Goal: Transaction & Acquisition: Subscribe to service/newsletter

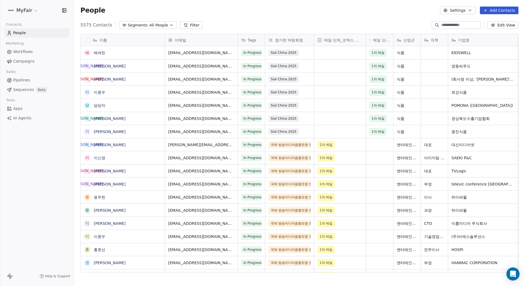
scroll to position [248, 447]
click at [263, 17] on div "People Settings Add Contacts" at bounding box center [299, 10] width 451 height 21
click at [31, 64] on span "Campaigns" at bounding box center [23, 62] width 21 height 6
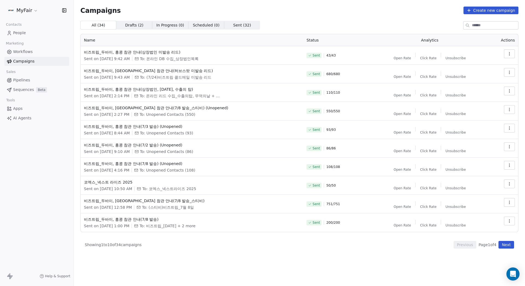
click at [380, 19] on div "Campaigns Create new campaign All ( 34 ) All ( 34 ) Drafts ( 2 ) Drafts ( 2 ) I…" at bounding box center [299, 128] width 438 height 242
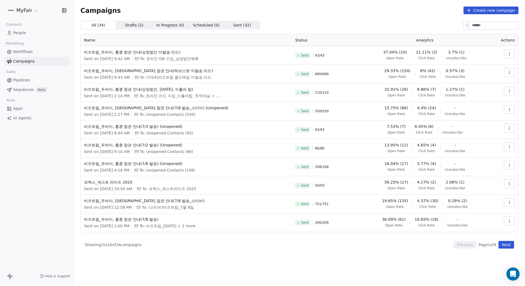
click at [493, 12] on button "Create new campaign" at bounding box center [491, 11] width 55 height 8
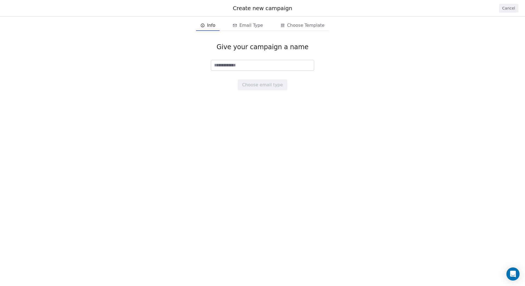
click at [278, 64] on input at bounding box center [262, 65] width 103 height 10
type input "*"
type input "**********"
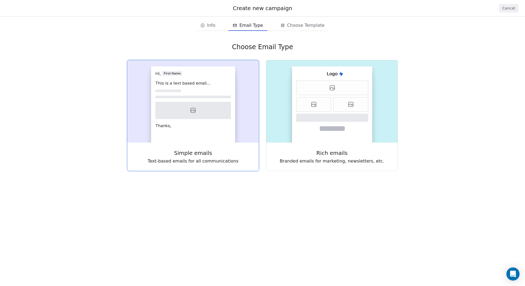
click at [201, 121] on rect at bounding box center [193, 104] width 84 height 76
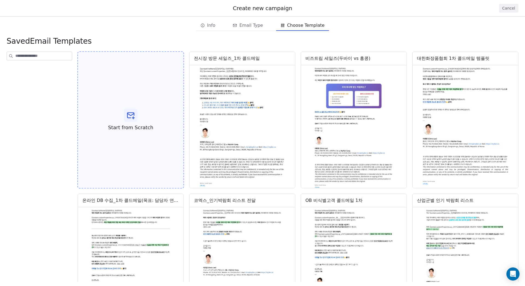
click at [142, 113] on div "Start from Scratch" at bounding box center [130, 120] width 107 height 138
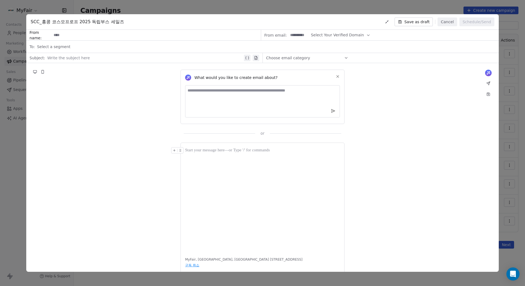
drag, startPoint x: 235, startPoint y: 173, endPoint x: 237, endPoint y: 167, distance: 7.1
click at [235, 173] on div at bounding box center [262, 199] width 155 height 104
click at [240, 158] on div at bounding box center [262, 199] width 155 height 104
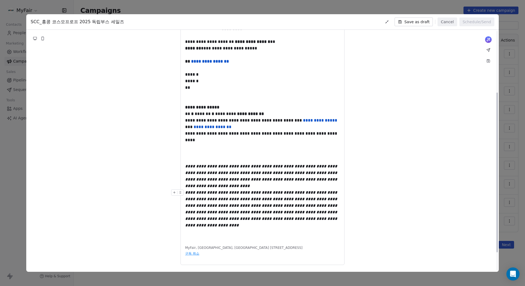
scroll to position [66, 0]
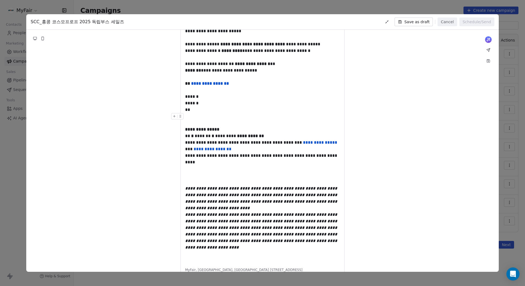
click at [207, 120] on div at bounding box center [262, 116] width 155 height 7
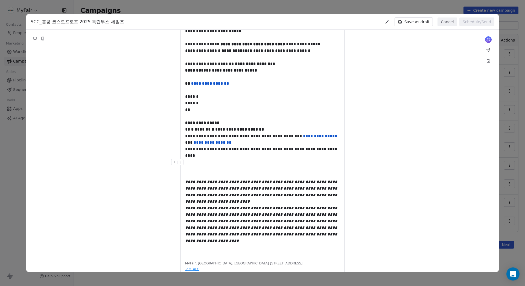
click at [257, 159] on div "**********" at bounding box center [262, 152] width 155 height 13
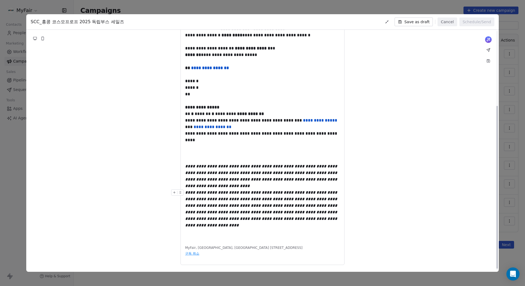
scroll to position [114, 0]
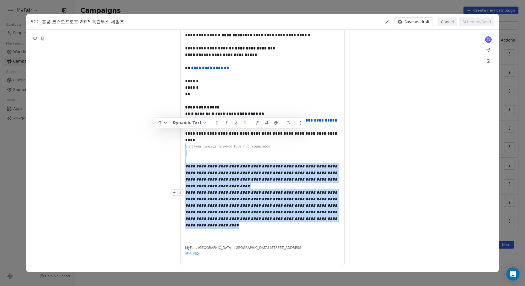
drag, startPoint x: 212, startPoint y: 136, endPoint x: 324, endPoint y: 228, distance: 144.9
click at [324, 228] on div "**********" at bounding box center [262, 117] width 155 height 248
click at [281, 228] on div "**********" at bounding box center [262, 117] width 155 height 248
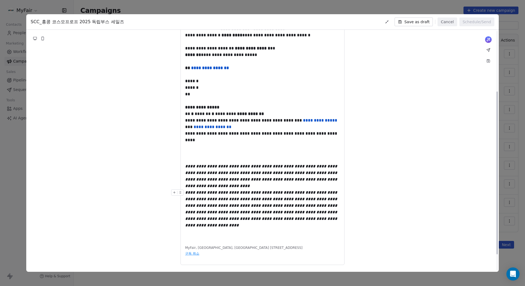
scroll to position [87, 0]
click at [229, 163] on div at bounding box center [262, 160] width 155 height 7
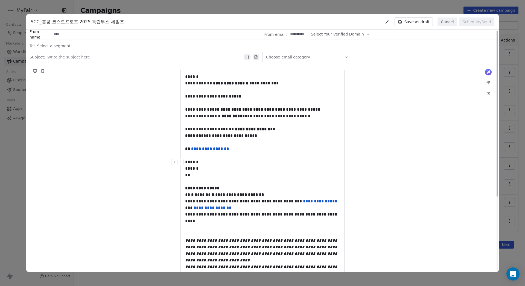
scroll to position [0, 0]
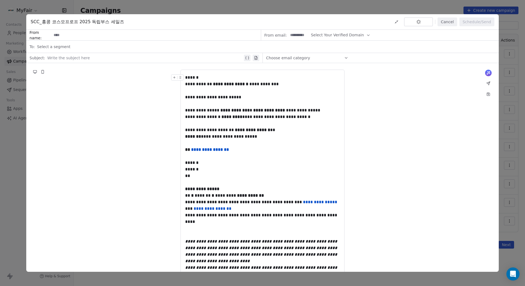
click at [37, 70] on button at bounding box center [35, 72] width 7 height 7
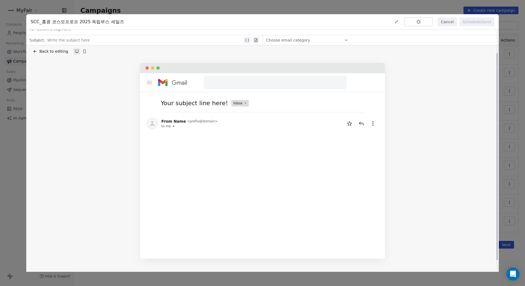
scroll to position [27, 0]
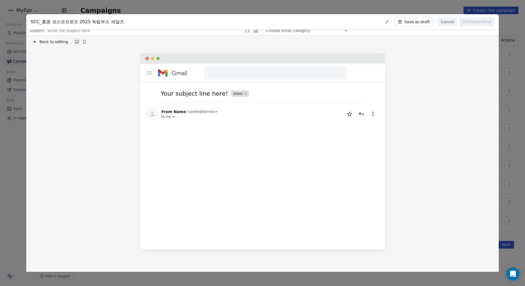
click at [46, 41] on span "Back to editing" at bounding box center [53, 41] width 29 height 5
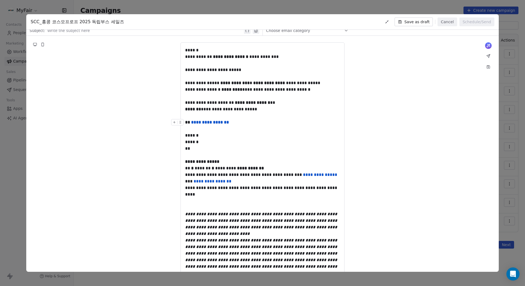
click at [210, 124] on strong "**********" at bounding box center [210, 122] width 38 height 4
click at [216, 124] on strong "**********" at bounding box center [210, 122] width 38 height 4
click at [220, 124] on strong "**********" at bounding box center [210, 122] width 38 height 4
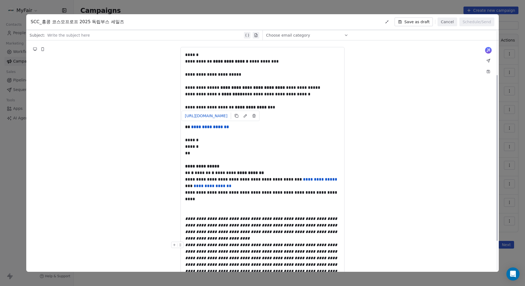
scroll to position [0, 0]
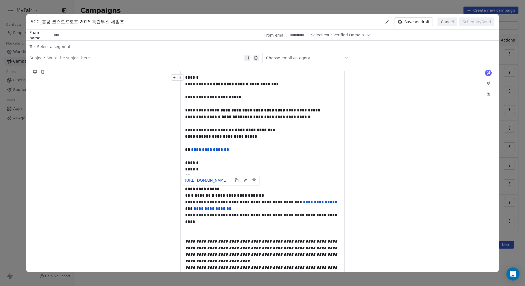
click at [324, 32] on span "Select Your Verified Domain" at bounding box center [337, 35] width 53 height 6
click at [331, 35] on span "Select Your Verified Domain" at bounding box center [337, 35] width 53 height 6
click at [293, 34] on input at bounding box center [298, 35] width 21 height 10
click at [295, 34] on input at bounding box center [298, 35] width 21 height 10
click at [297, 34] on input at bounding box center [298, 35] width 21 height 10
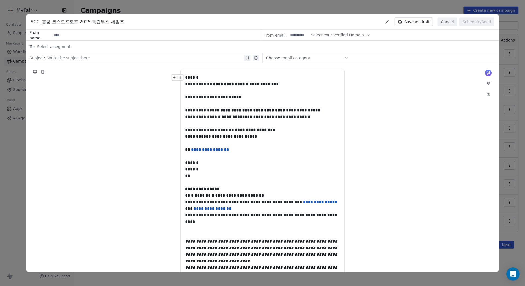
click at [416, 24] on button "Save as draft" at bounding box center [414, 22] width 39 height 9
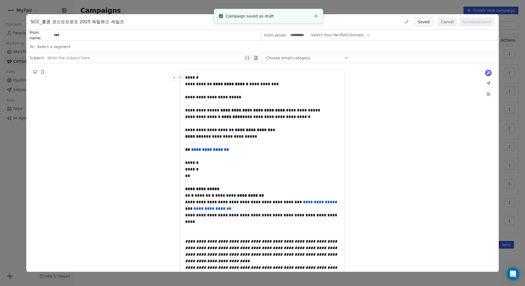
drag, startPoint x: 444, startPoint y: 20, endPoint x: 432, endPoint y: 21, distance: 11.6
click at [444, 20] on button "Cancel" at bounding box center [447, 22] width 19 height 9
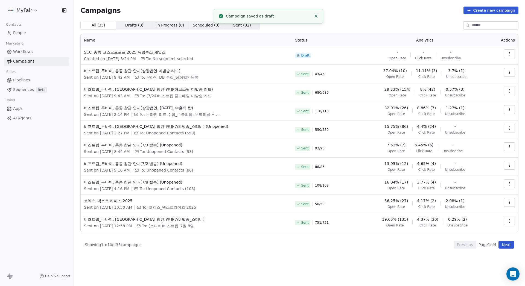
click at [31, 32] on link "People" at bounding box center [36, 32] width 65 height 9
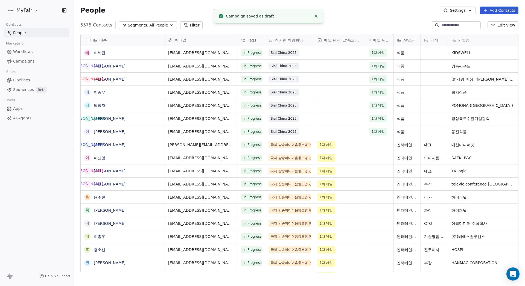
scroll to position [248, 447]
click at [225, 27] on div "5575 Contacts Segments: All People Filter Edit View" at bounding box center [299, 25] width 451 height 9
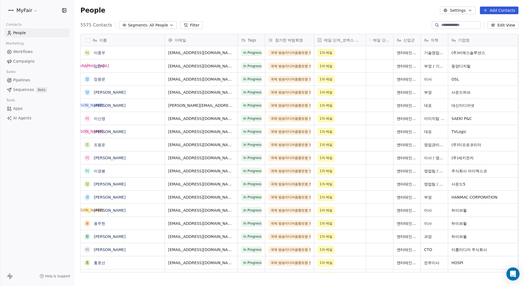
click at [31, 15] on div "MyFair" at bounding box center [37, 10] width 74 height 21
click at [31, 14] on html "MyFair Contacts People Marketing Workflows Campaigns Sales Pipelines Sequences …" at bounding box center [262, 143] width 525 height 286
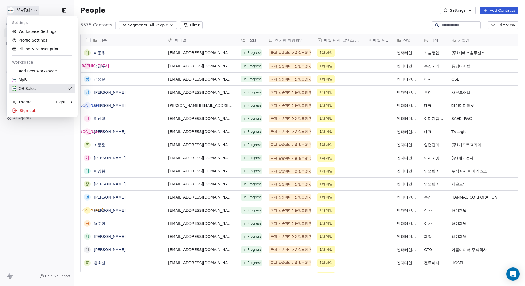
click at [32, 86] on div "OB Sales" at bounding box center [24, 88] width 24 height 5
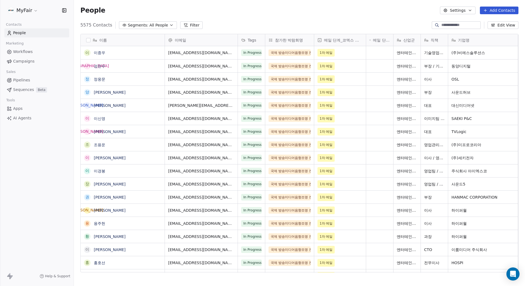
click at [25, 8] on html "MyFair Contacts People Marketing Workflows Campaigns Sales Pipelines Sequences …" at bounding box center [262, 143] width 525 height 286
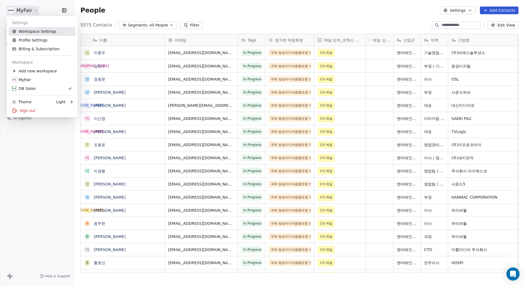
click at [35, 31] on link "Workspace Settings" at bounding box center [42, 31] width 67 height 9
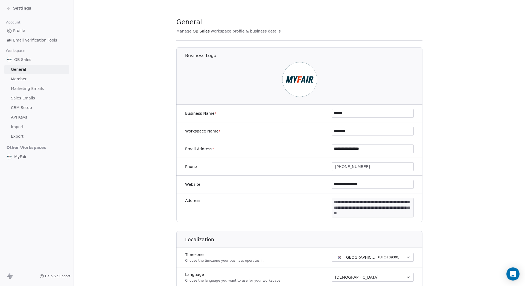
click at [32, 79] on link "Member" at bounding box center [36, 79] width 65 height 9
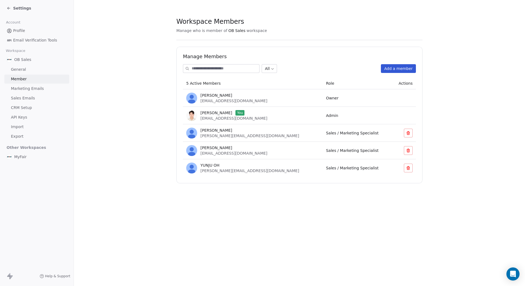
drag, startPoint x: 391, startPoint y: 74, endPoint x: 22, endPoint y: 89, distance: 368.7
click at [22, 89] on span "Marketing Emails" at bounding box center [27, 89] width 33 height 6
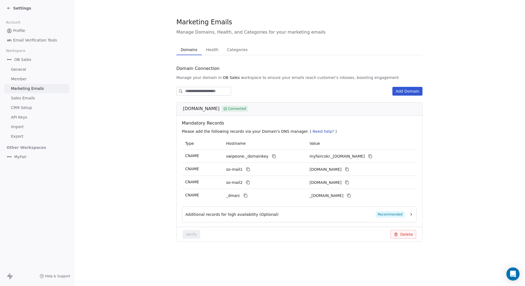
click at [326, 92] on div "Add Domain" at bounding box center [299, 91] width 246 height 9
drag, startPoint x: 197, startPoint y: 126, endPoint x: 252, endPoint y: 123, distance: 55.6
click at [252, 123] on span "Mandatory Records" at bounding box center [300, 123] width 237 height 7
click at [265, 121] on span "Mandatory Records" at bounding box center [300, 123] width 237 height 7
click at [268, 122] on span "Mandatory Records" at bounding box center [300, 123] width 237 height 7
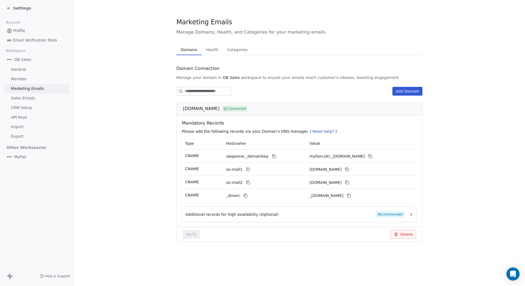
click at [38, 31] on link "Profile" at bounding box center [36, 30] width 65 height 9
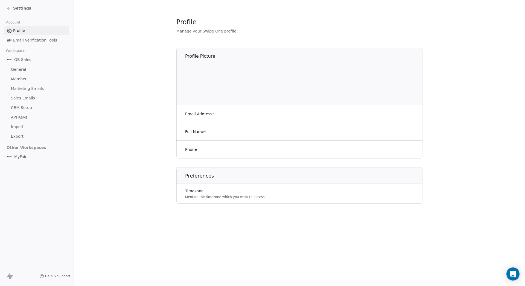
click at [19, 6] on span "Settings" at bounding box center [22, 7] width 18 height 5
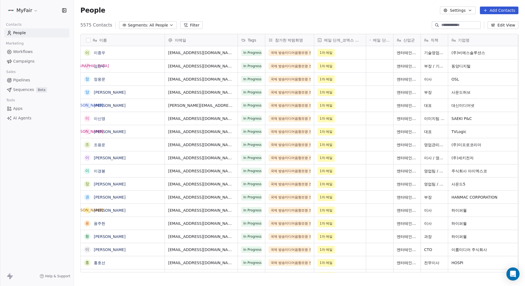
scroll to position [248, 447]
click at [37, 63] on link "Campaigns" at bounding box center [36, 61] width 65 height 9
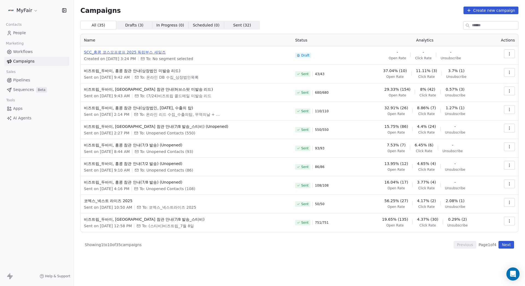
click at [139, 50] on span "SCC_홍콩 코스모프로프 2025 독립부스 세일즈" at bounding box center [186, 51] width 205 height 5
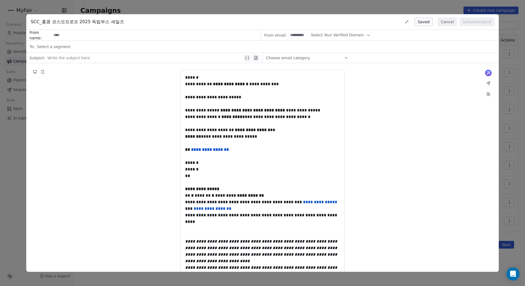
click at [290, 34] on input at bounding box center [298, 35] width 21 height 10
type input "*****"
click at [354, 35] on span "Select Your Verified Domain" at bounding box center [337, 35] width 53 height 6
click at [343, 51] on div "@myfair.co.kr" at bounding box center [336, 48] width 50 height 9
click at [413, 104] on div "**********" at bounding box center [262, 205] width 473 height 284
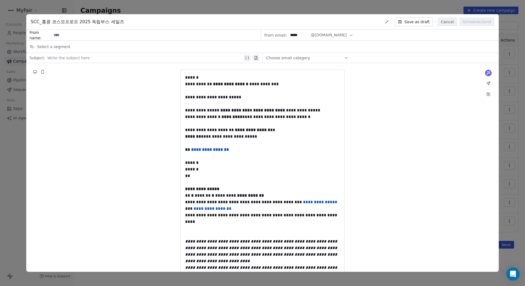
click at [106, 36] on input at bounding box center [156, 35] width 209 height 10
type input "*"
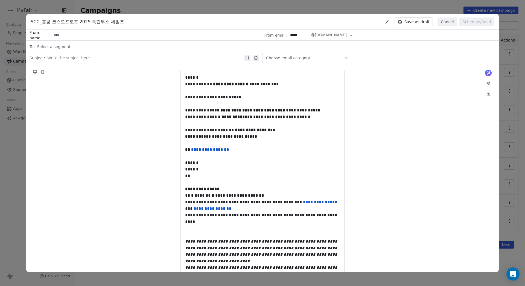
type input "*"
type input "******"
click at [56, 48] on span "Select a segment" at bounding box center [53, 46] width 33 height 5
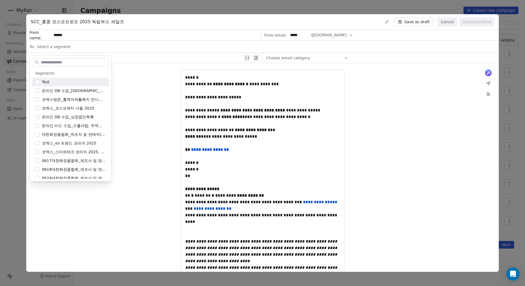
click at [77, 44] on div "Select a segment" at bounding box center [266, 47] width 459 height 12
click at [309, 62] on div "Choose email category" at bounding box center [307, 58] width 82 height 9
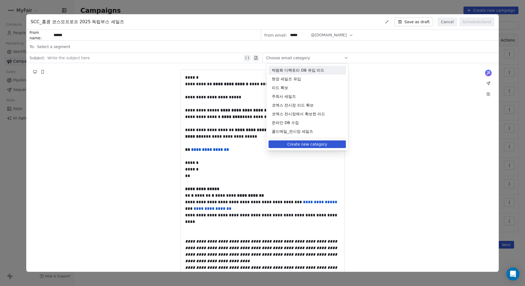
click at [134, 59] on div at bounding box center [145, 58] width 196 height 7
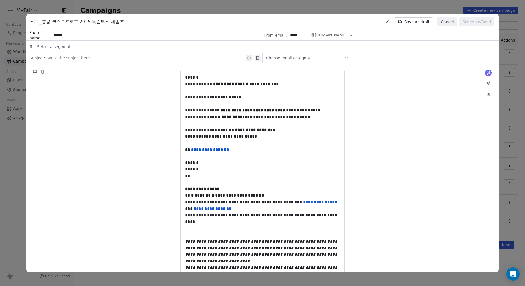
drag, startPoint x: 98, startPoint y: 56, endPoint x: 105, endPoint y: 59, distance: 7.8
click at [99, 56] on div at bounding box center [145, 58] width 197 height 7
click at [392, 109] on div "**********" at bounding box center [262, 205] width 473 height 284
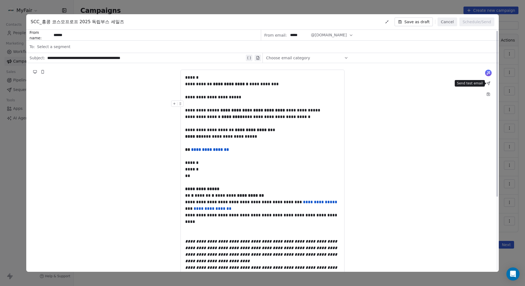
click at [489, 83] on icon at bounding box center [488, 83] width 3 height 3
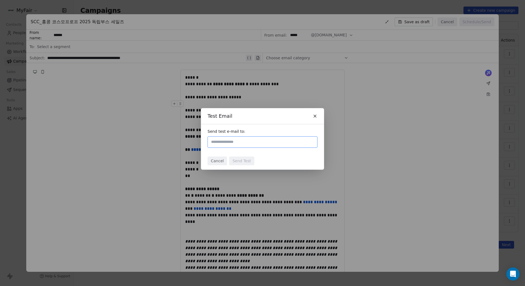
click at [235, 143] on input "text" at bounding box center [262, 142] width 105 height 7
type input "**********"
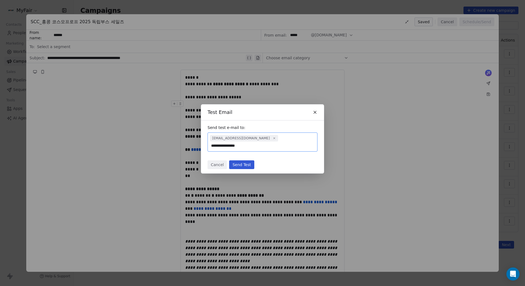
type input "**********"
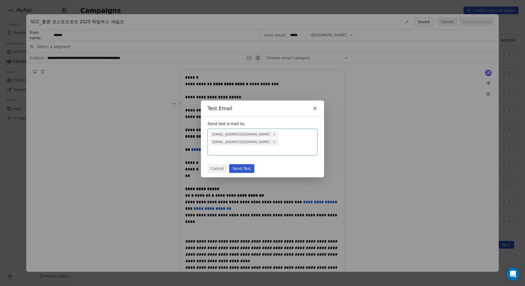
click at [243, 165] on button "Send Test" at bounding box center [241, 168] width 25 height 9
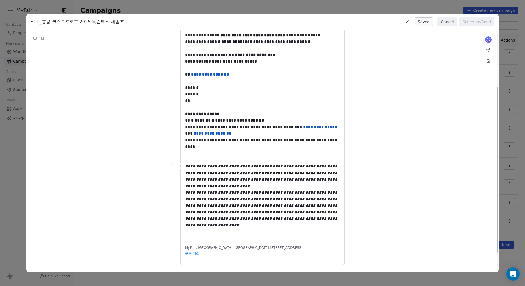
scroll to position [82, 0]
drag, startPoint x: 214, startPoint y: 177, endPoint x: 194, endPoint y: 177, distance: 19.7
click at [214, 177] on em "**********" at bounding box center [261, 176] width 153 height 24
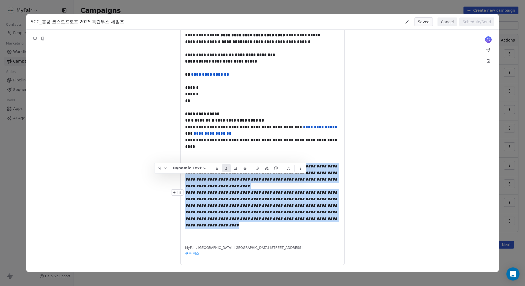
drag, startPoint x: 186, startPoint y: 178, endPoint x: 331, endPoint y: 248, distance: 161.0
click at [331, 240] on div "**********" at bounding box center [262, 119] width 155 height 241
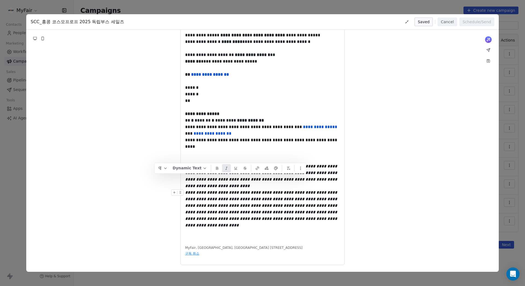
scroll to position [42, 0]
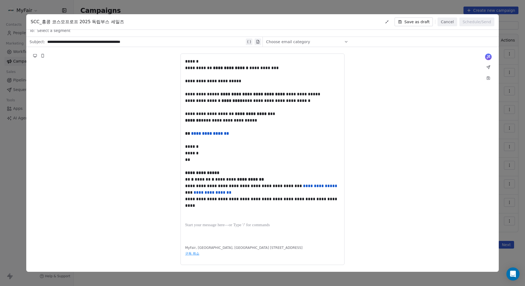
click at [223, 251] on div "**********" at bounding box center [262, 160] width 164 height 212
click at [196, 253] on div "**********" at bounding box center [262, 160] width 164 height 212
click at [216, 223] on div "**********" at bounding box center [262, 149] width 155 height 182
click at [213, 222] on div at bounding box center [262, 225] width 155 height 7
click at [215, 226] on div "**********" at bounding box center [262, 149] width 155 height 182
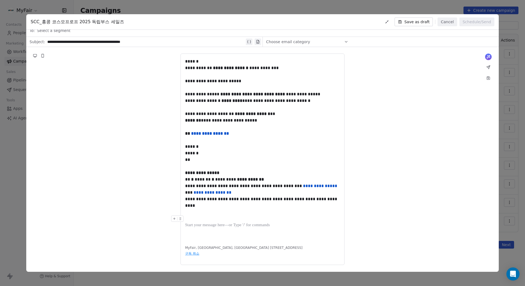
click at [208, 254] on div "**********" at bounding box center [262, 160] width 164 height 212
drag, startPoint x: 208, startPoint y: 254, endPoint x: 208, endPoint y: 246, distance: 7.4
click at [208, 254] on div "**********" at bounding box center [262, 160] width 164 height 212
click at [209, 242] on div "**********" at bounding box center [262, 160] width 164 height 212
drag, startPoint x: 205, startPoint y: 239, endPoint x: 222, endPoint y: 249, distance: 19.0
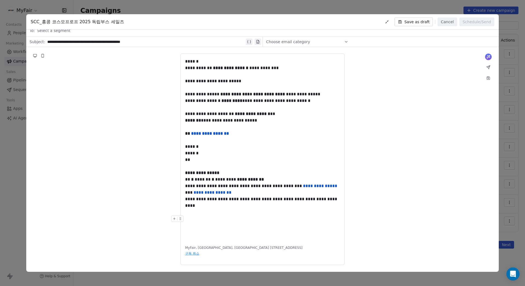
click at [220, 248] on div "**********" at bounding box center [262, 160] width 164 height 212
click at [227, 244] on div "**********" at bounding box center [262, 160] width 164 height 212
drag, startPoint x: 192, startPoint y: 236, endPoint x: 228, endPoint y: 263, distance: 44.0
click at [228, 263] on div "**********" at bounding box center [262, 160] width 164 height 212
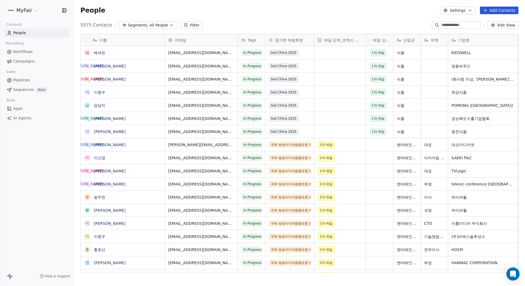
scroll to position [248, 447]
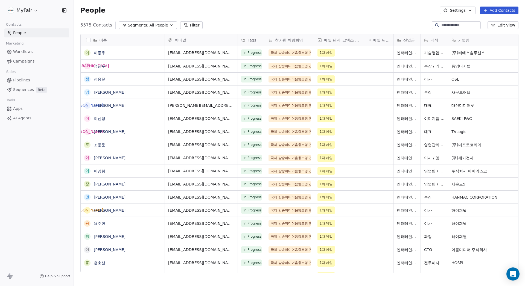
click at [28, 61] on span "Campaigns" at bounding box center [23, 62] width 21 height 6
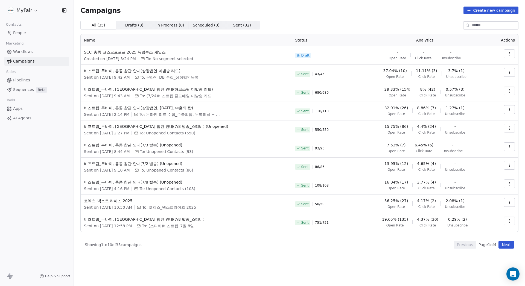
click at [36, 52] on link "Workflows" at bounding box center [36, 51] width 65 height 9
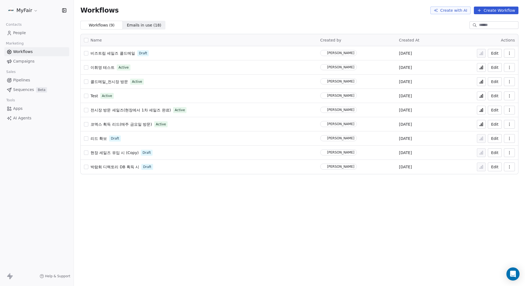
click at [37, 61] on link "Campaigns" at bounding box center [36, 61] width 65 height 9
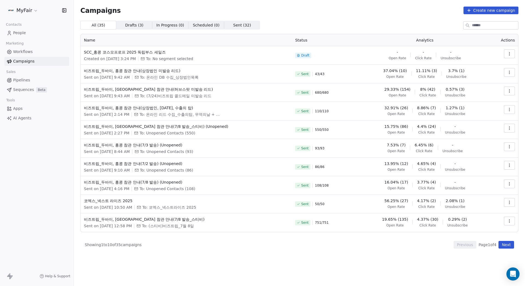
click at [52, 89] on link "Sequences Beta" at bounding box center [36, 89] width 65 height 9
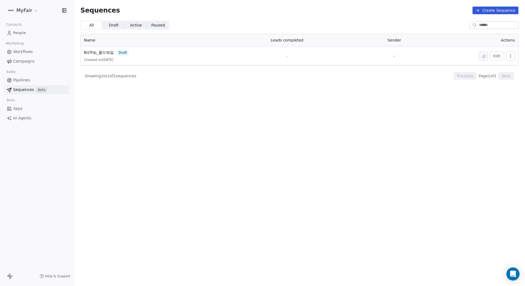
click at [51, 80] on link "Pipelines" at bounding box center [36, 80] width 65 height 9
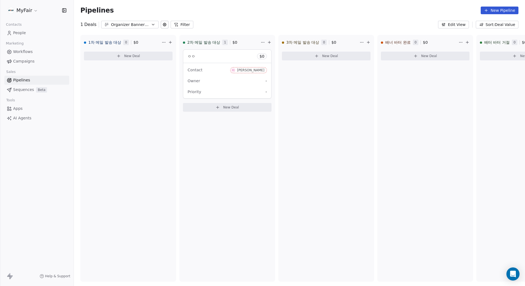
click at [31, 61] on span "Campaigns" at bounding box center [23, 62] width 21 height 6
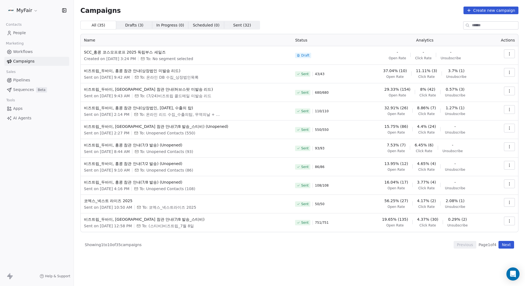
click at [33, 91] on link "Sequences Beta" at bounding box center [36, 89] width 65 height 9
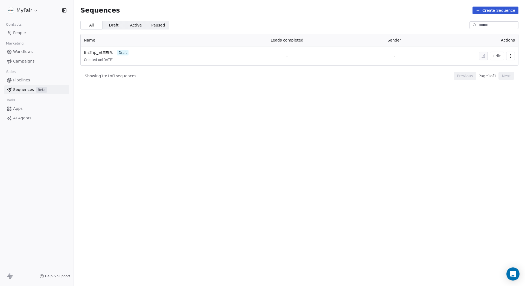
click at [27, 51] on span "Workflows" at bounding box center [23, 52] width 20 height 6
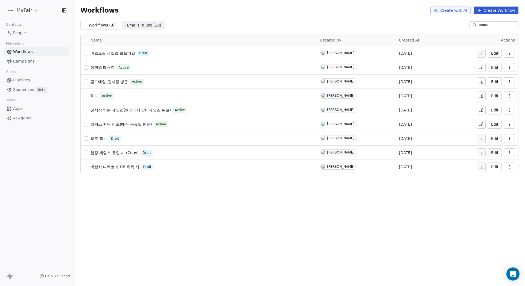
click at [25, 58] on link "Campaigns" at bounding box center [36, 61] width 65 height 9
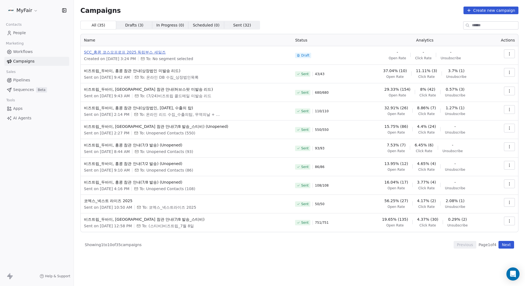
click at [154, 54] on span "SCC_홍콩 코스모프로프 2025 독립부스 세일즈" at bounding box center [186, 51] width 205 height 5
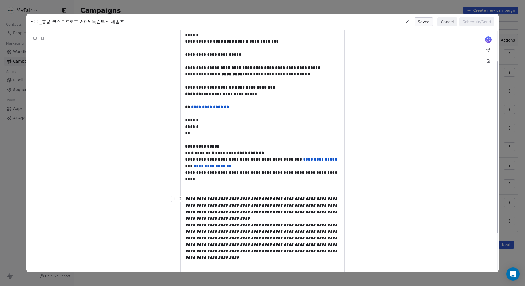
scroll to position [95, 0]
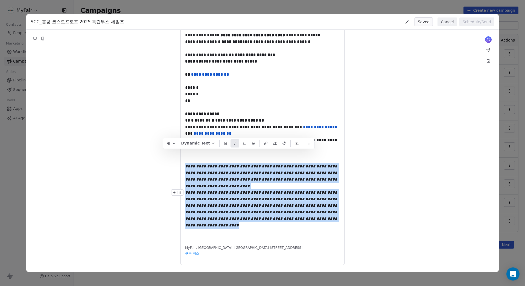
drag, startPoint x: 187, startPoint y: 153, endPoint x: 316, endPoint y: 222, distance: 146.4
click at [316, 222] on div "**********" at bounding box center [262, 119] width 155 height 241
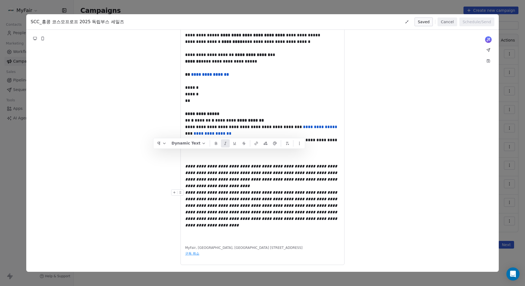
scroll to position [29, 0]
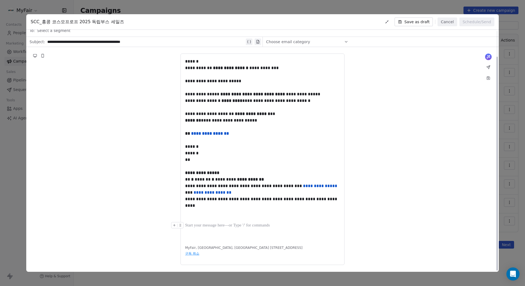
click at [205, 223] on div "**********" at bounding box center [262, 149] width 155 height 182
click at [210, 225] on div "**********" at bounding box center [262, 149] width 155 height 182
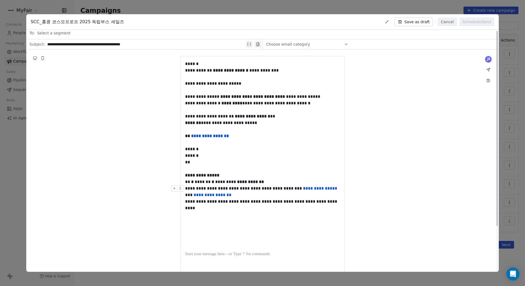
scroll to position [0, 0]
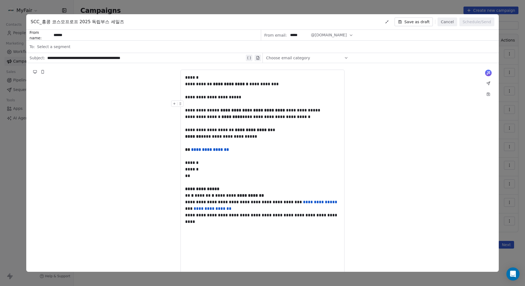
click at [389, 106] on div "**********" at bounding box center [262, 188] width 473 height 251
click at [419, 24] on button "Save as draft" at bounding box center [414, 22] width 39 height 9
click at [490, 84] on icon at bounding box center [488, 83] width 4 height 4
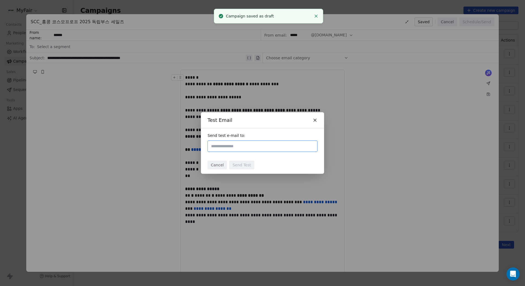
click at [253, 145] on input "text" at bounding box center [262, 146] width 105 height 7
type input "**********"
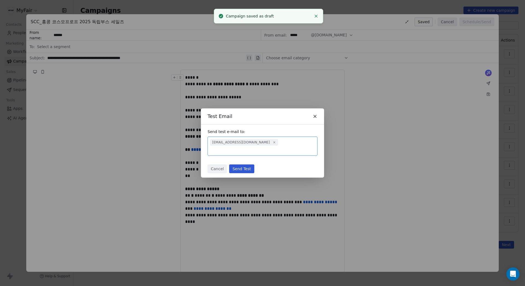
click at [276, 129] on div "Send test e-mail to: chris@myfair.co" at bounding box center [262, 143] width 123 height 36
click at [239, 165] on button "Send Test" at bounding box center [241, 169] width 25 height 9
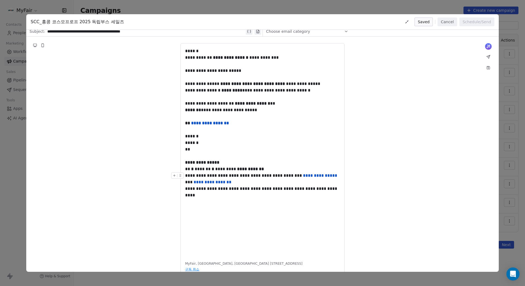
scroll to position [55, 0]
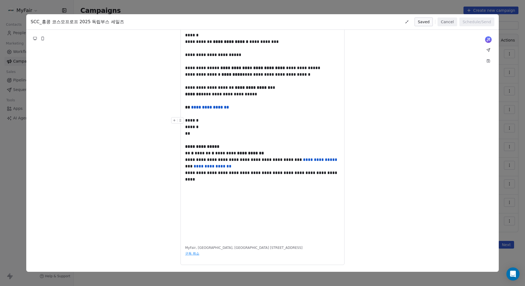
drag, startPoint x: 219, startPoint y: 124, endPoint x: 219, endPoint y: 127, distance: 3.4
click at [219, 124] on div "**********" at bounding box center [262, 136] width 155 height 208
click at [220, 127] on div "******" at bounding box center [262, 127] width 155 height 7
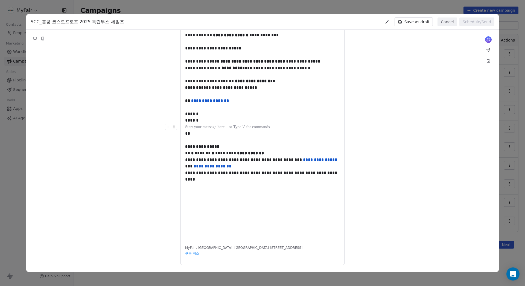
click at [212, 144] on div at bounding box center [262, 140] width 155 height 7
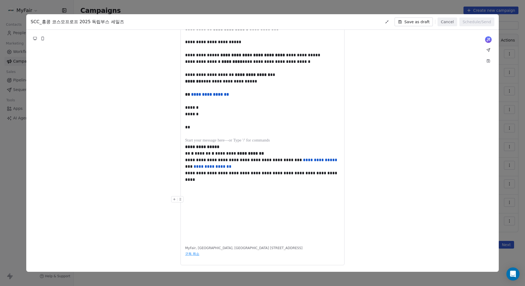
drag, startPoint x: 272, startPoint y: 209, endPoint x: 285, endPoint y: 213, distance: 13.9
click at [272, 203] on div at bounding box center [262, 199] width 155 height 7
click at [197, 144] on div at bounding box center [262, 140] width 155 height 7
click at [203, 124] on div at bounding box center [262, 121] width 155 height 7
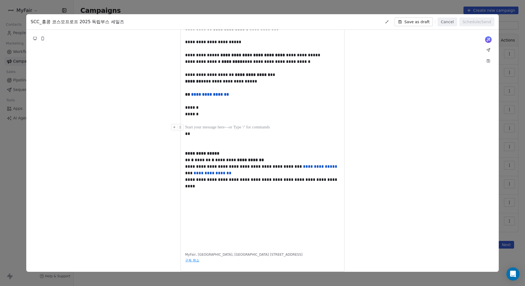
click at [198, 144] on div at bounding box center [262, 140] width 155 height 7
click at [363, 167] on div "**********" at bounding box center [262, 143] width 473 height 271
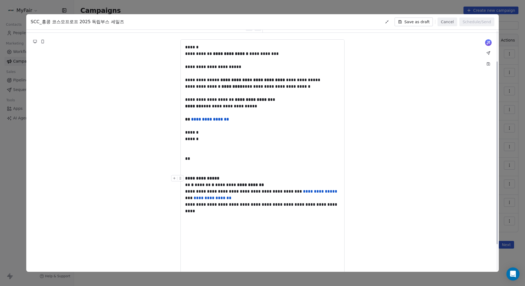
scroll to position [75, 0]
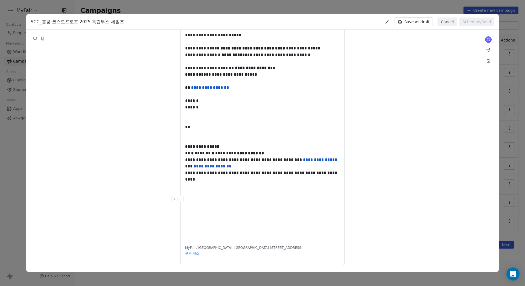
click at [246, 203] on div at bounding box center [262, 206] width 155 height 7
click at [240, 216] on div at bounding box center [262, 219] width 155 height 7
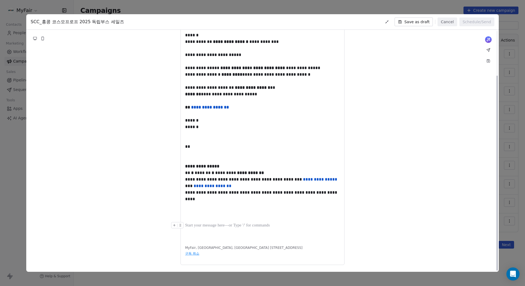
scroll to position [56, 0]
drag, startPoint x: 344, startPoint y: 214, endPoint x: 358, endPoint y: 215, distance: 14.0
click at [345, 214] on div "**********" at bounding box center [262, 146] width 473 height 251
click at [415, 216] on div "**********" at bounding box center [262, 146] width 473 height 251
click at [426, 21] on button "Save as draft" at bounding box center [414, 22] width 39 height 9
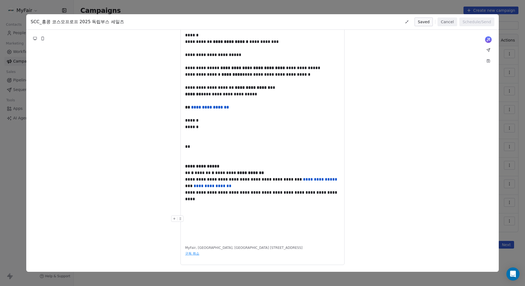
click at [448, 25] on button "Cancel" at bounding box center [447, 22] width 19 height 9
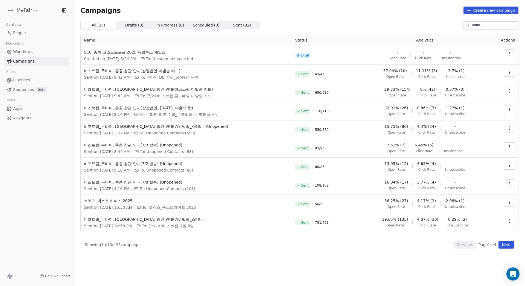
click at [35, 53] on link "Workflows" at bounding box center [36, 51] width 65 height 9
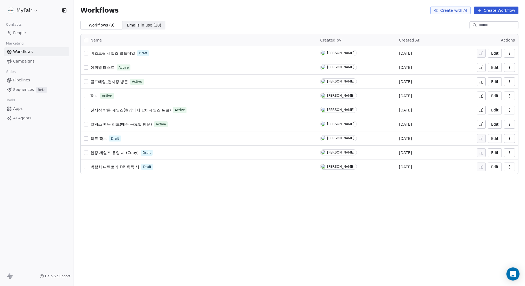
click at [494, 11] on button "Create Workflow" at bounding box center [496, 11] width 45 height 8
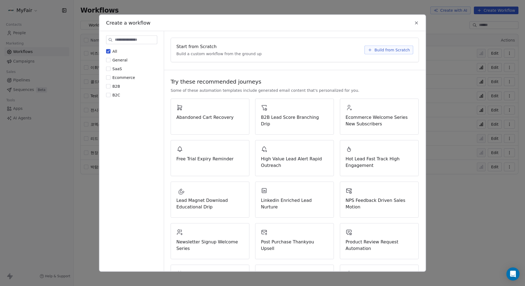
click at [389, 53] on button "Build from Scratch" at bounding box center [389, 49] width 49 height 9
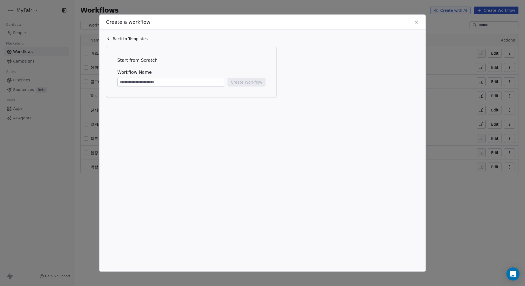
click at [171, 80] on input at bounding box center [171, 82] width 106 height 8
type input "***"
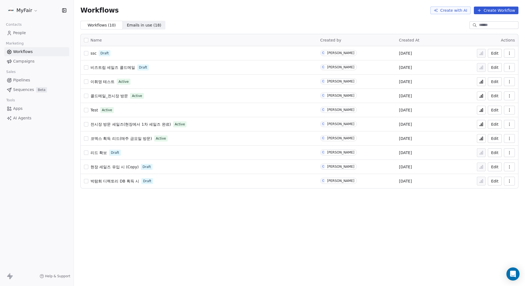
click at [97, 53] on div "ssc Draft" at bounding box center [199, 53] width 230 height 8
click at [93, 54] on span "ssc" at bounding box center [94, 53] width 6 height 4
click at [94, 52] on span "ssc" at bounding box center [94, 53] width 6 height 4
click at [31, 6] on html "MyFair Contacts People Marketing Workflows Campaigns Sales Pipelines Sequences …" at bounding box center [262, 143] width 525 height 286
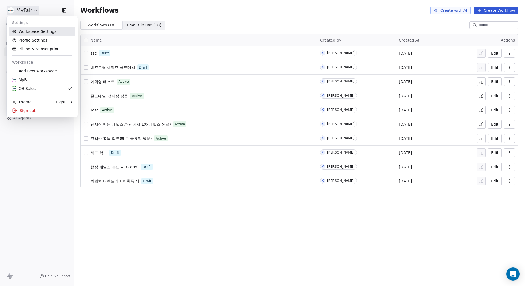
click at [48, 32] on link "Workspace Settings" at bounding box center [42, 31] width 67 height 9
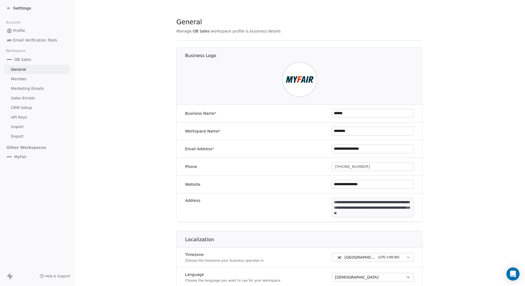
click at [29, 101] on span "Sales Emails" at bounding box center [23, 98] width 24 height 6
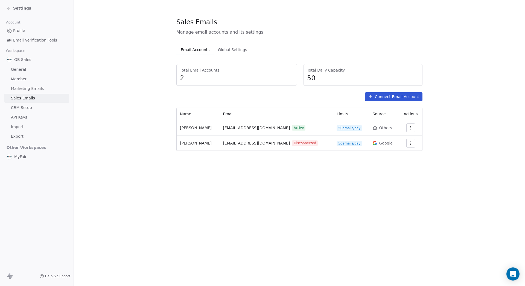
click at [296, 96] on div "Connect Email Account" at bounding box center [299, 96] width 246 height 9
click at [404, 100] on button "Connect Email Account" at bounding box center [393, 96] width 57 height 9
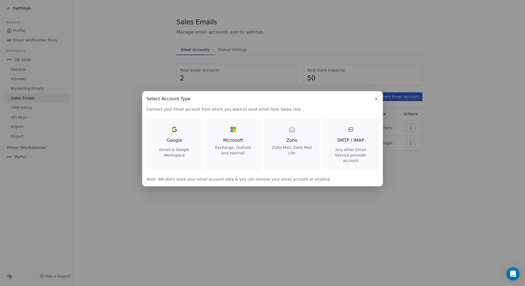
click at [176, 144] on span "Google" at bounding box center [174, 140] width 15 height 7
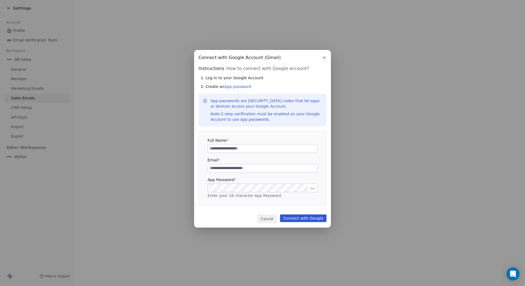
click at [241, 147] on input at bounding box center [262, 149] width 109 height 8
type input "*"
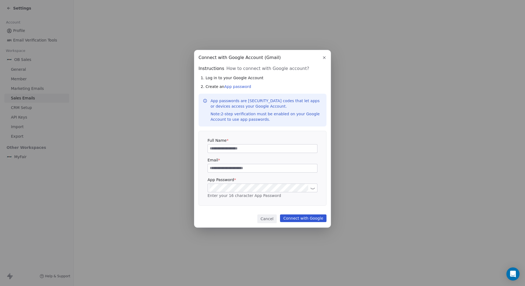
type input "*"
click at [323, 57] on icon "button" at bounding box center [324, 58] width 4 height 4
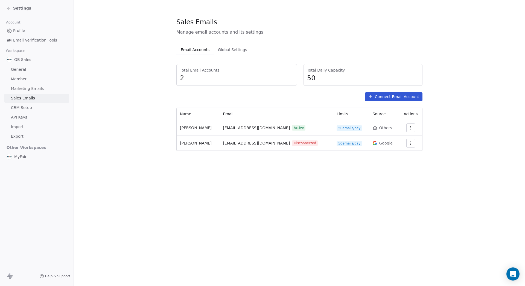
click at [22, 10] on span "Settings" at bounding box center [22, 7] width 18 height 5
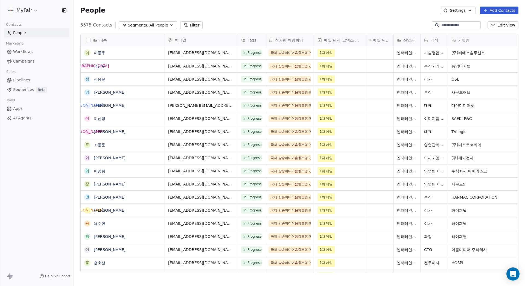
scroll to position [248, 447]
click at [27, 53] on span "Workflows" at bounding box center [23, 52] width 20 height 6
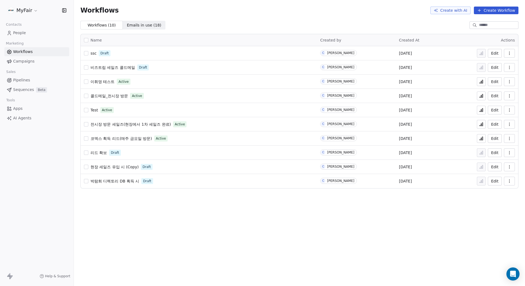
click at [511, 52] on icon "button" at bounding box center [509, 53] width 4 height 4
click at [490, 92] on span "Delete" at bounding box center [493, 92] width 13 height 5
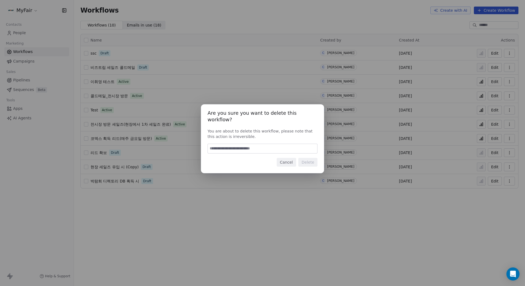
click at [303, 147] on input at bounding box center [262, 148] width 109 height 9
click at [308, 153] on div "Are you sure you want to delete this workflow? You are about to delete this wor…" at bounding box center [262, 138] width 123 height 69
click at [297, 147] on input "******" at bounding box center [262, 148] width 109 height 9
type input "*"
type input "******"
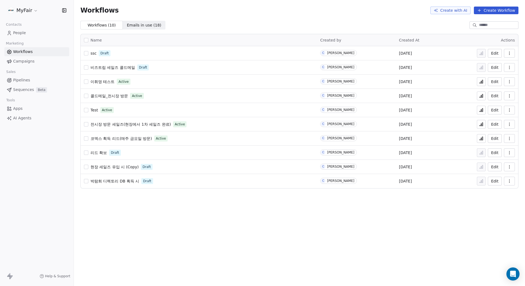
click at [32, 63] on span "Campaigns" at bounding box center [23, 62] width 21 height 6
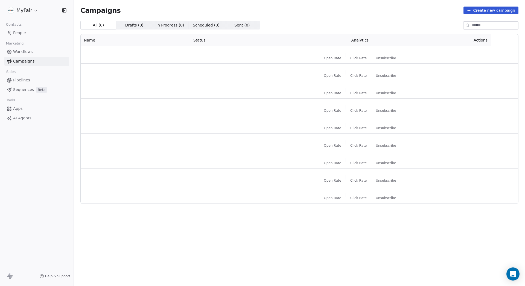
click at [290, 13] on div "Campaigns Create new campaign" at bounding box center [299, 11] width 438 height 8
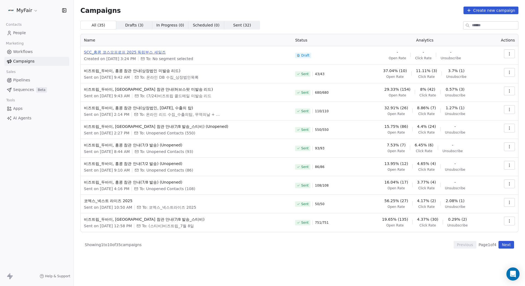
click at [147, 53] on span "SCC_홍콩 코스모프로프 2025 독립부스 세일즈" at bounding box center [186, 51] width 205 height 5
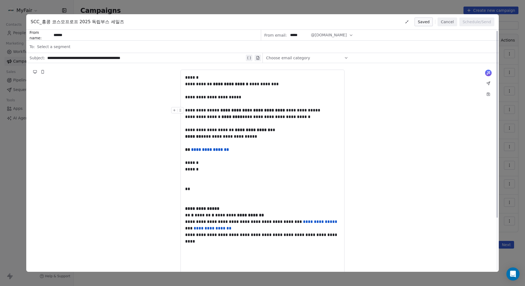
click at [57, 46] on span "Select a segment" at bounding box center [53, 46] width 33 height 5
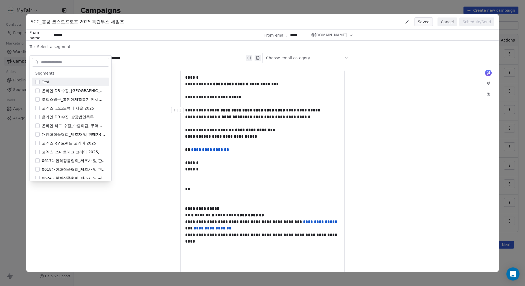
click at [61, 45] on span "Select a segment" at bounding box center [53, 46] width 33 height 5
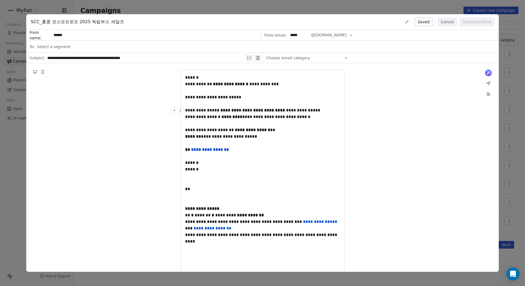
click at [446, 21] on button "Cancel" at bounding box center [447, 22] width 19 height 9
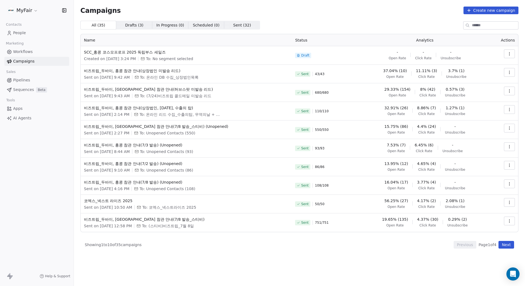
click at [420, 14] on div "Campaigns Create new campaign All ( 35 ) All ( 35 ) Drafts ( 3 ) Drafts ( 3 ) I…" at bounding box center [299, 128] width 438 height 242
click at [32, 34] on link "People" at bounding box center [36, 32] width 65 height 9
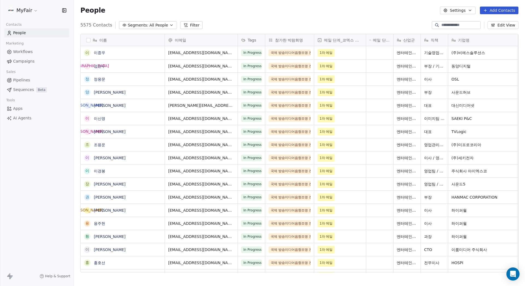
scroll to position [248, 447]
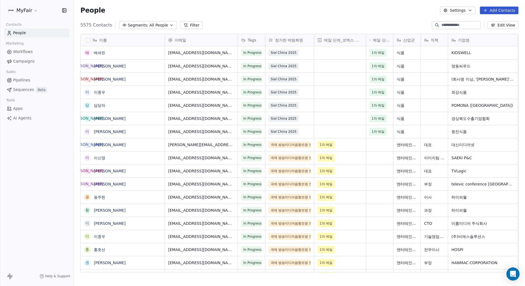
click at [496, 10] on button "Add Contacts" at bounding box center [499, 11] width 39 height 8
click at [492, 33] on span "Import from CSV" at bounding box center [499, 31] width 32 height 6
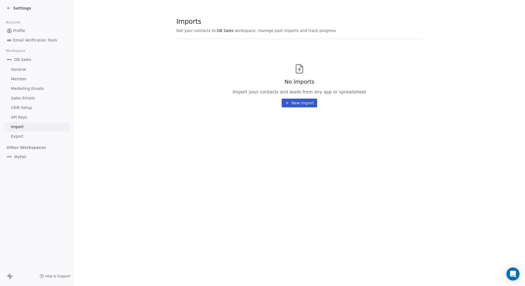
click at [302, 99] on button "New Import" at bounding box center [299, 103] width 35 height 9
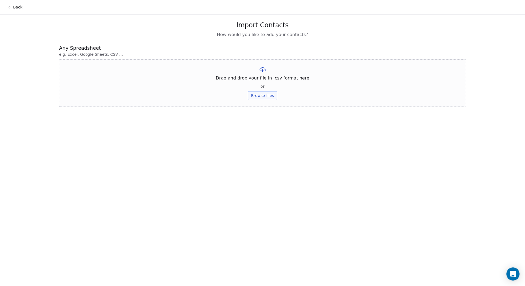
click at [264, 97] on button "Browse files" at bounding box center [263, 95] width 30 height 9
drag, startPoint x: 263, startPoint y: 80, endPoint x: 275, endPoint y: 87, distance: 13.4
click at [263, 80] on button "Upload" at bounding box center [262, 80] width 20 height 9
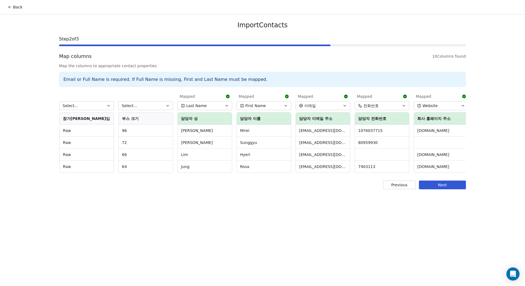
scroll to position [0, 179]
drag, startPoint x: 343, startPoint y: 205, endPoint x: 347, endPoint y: 203, distance: 4.3
click at [344, 204] on div "Back Import Contacts Step 2 of 3 Map columns 10 Columns found Map the columns t…" at bounding box center [262, 143] width 525 height 286
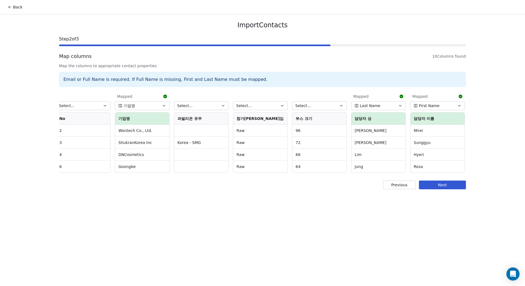
scroll to position [0, 0]
click at [443, 189] on button "Next" at bounding box center [442, 185] width 47 height 9
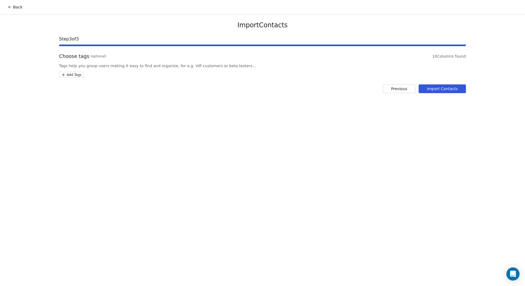
click at [68, 77] on html "Back Import Contacts Step 3 of 3 Choose tags (optional) 10 Columns found Tags h…" at bounding box center [262, 143] width 525 height 286
click at [88, 87] on input "text" at bounding box center [90, 87] width 57 height 6
type input "*"
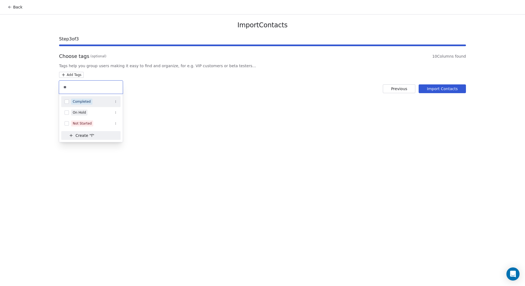
type input "*"
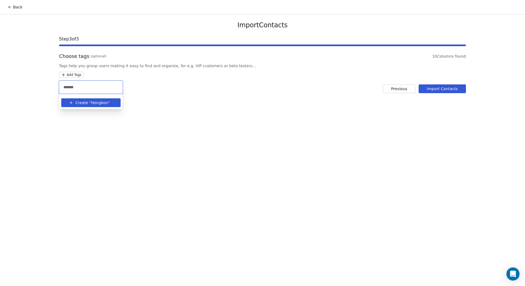
type input "********"
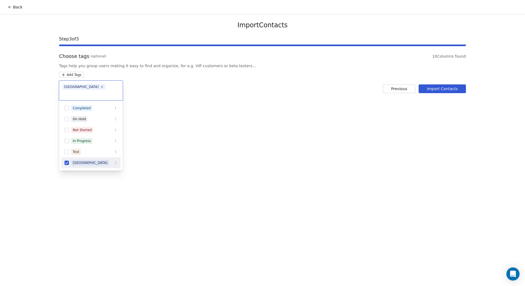
click at [383, 64] on html "Back Import Contacts Step 3 of 3 Choose tags (optional) 10 Columns found Tags h…" at bounding box center [262, 143] width 525 height 286
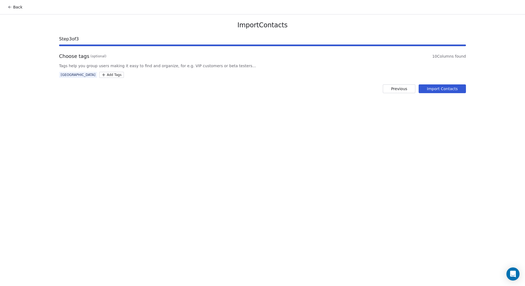
click at [440, 89] on button "Import Contacts" at bounding box center [442, 89] width 47 height 9
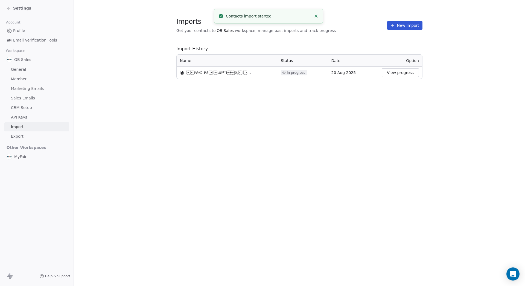
click at [411, 26] on button "New Import" at bounding box center [404, 25] width 35 height 9
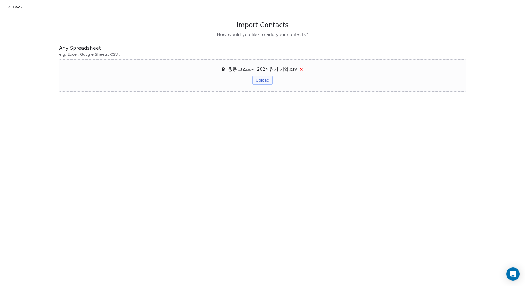
click at [268, 80] on button "Upload" at bounding box center [262, 80] width 20 height 9
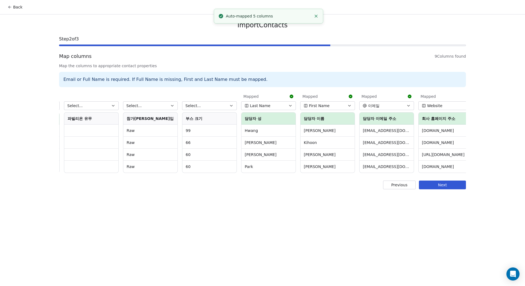
scroll to position [0, 120]
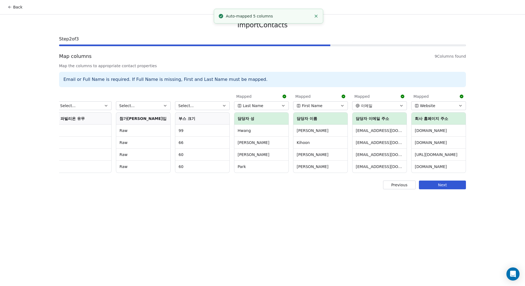
click at [447, 194] on div "Import Contacts Step 2 of 3 Map columns 9 Columns found Map the columns to appr…" at bounding box center [263, 105] width 420 height 182
click at [446, 186] on button "Next" at bounding box center [442, 185] width 47 height 9
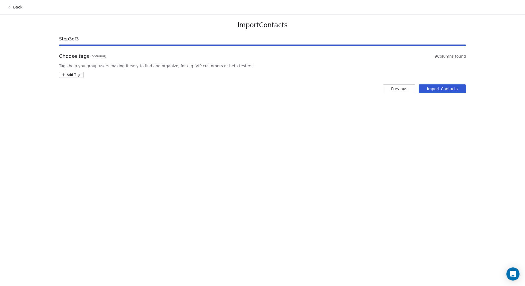
click at [62, 71] on div "Choose tags (optional) 9 Columns found Tags help you group users making it easy…" at bounding box center [262, 65] width 407 height 25
click at [65, 72] on html "Back Import Contacts Step 3 of 3 Choose tags (optional) 9 Columns found Tags he…" at bounding box center [262, 143] width 525 height 286
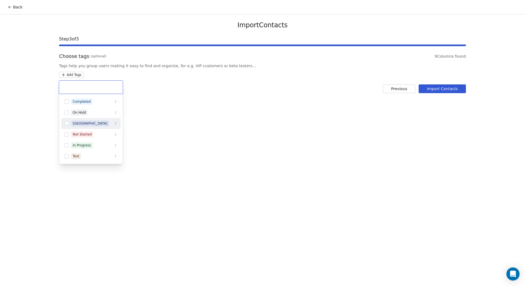
click at [82, 121] on span "Hongkong" at bounding box center [90, 124] width 38 height 6
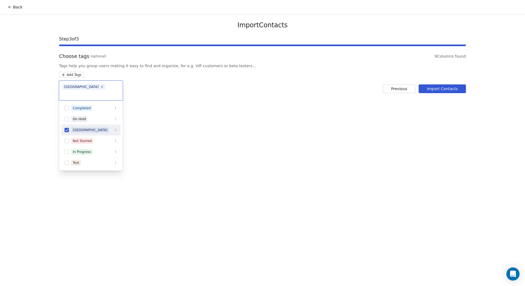
click at [275, 107] on html "Back Import Contacts Step 3 of 3 Choose tags (optional) 9 Columns found Tags he…" at bounding box center [262, 143] width 525 height 286
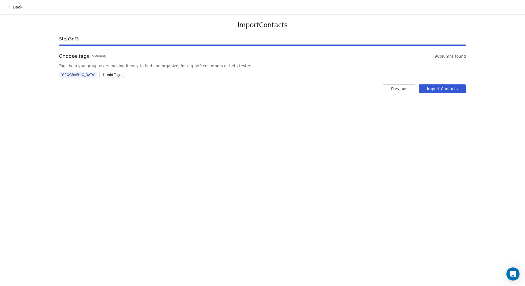
click at [453, 91] on button "Import Contacts" at bounding box center [442, 89] width 47 height 9
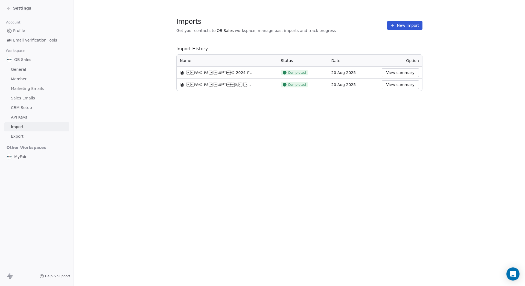
click at [120, 140] on div "Imports Get your contacts to OB Sales workspace, manage past imports and track …" at bounding box center [299, 143] width 451 height 286
click at [22, 8] on span "Settings" at bounding box center [22, 7] width 18 height 5
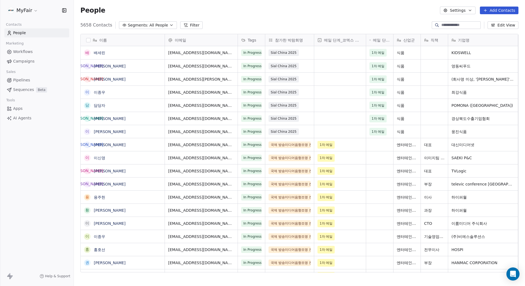
scroll to position [248, 447]
click at [195, 9] on div "People Settings Add Contacts" at bounding box center [299, 11] width 438 height 8
click at [187, 25] on button "Filter" at bounding box center [191, 25] width 23 height 8
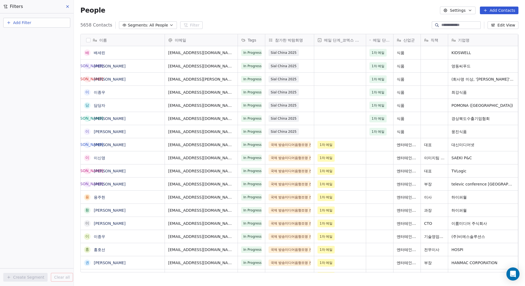
click at [30, 20] on span "Add Filter" at bounding box center [22, 23] width 18 height 6
click at [31, 35] on span "Contact properties" at bounding box center [27, 36] width 36 height 6
type input "***"
click at [43, 58] on div "Includes" at bounding box center [36, 58] width 57 height 9
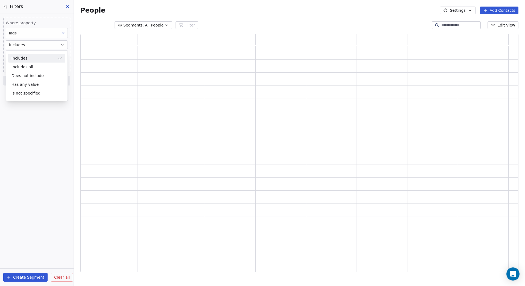
scroll to position [235, 434]
click at [38, 56] on body "MyFair Contacts People Marketing Workflows Campaigns Sales Pipelines Sequences …" at bounding box center [262, 143] width 525 height 286
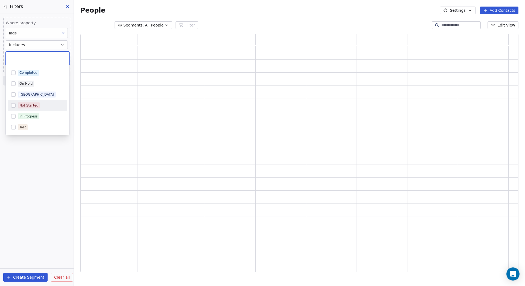
click at [32, 96] on div "Hongkong" at bounding box center [36, 94] width 35 height 5
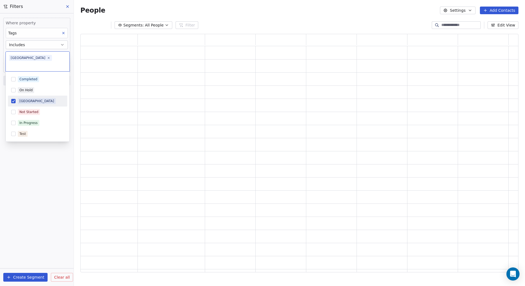
click at [36, 175] on html "MyFair Contacts People Marketing Workflows Campaigns Sales Pipelines Sequences …" at bounding box center [262, 143] width 525 height 286
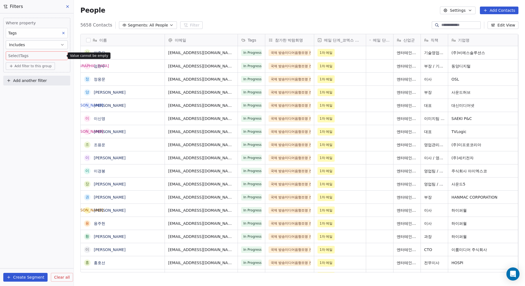
scroll to position [248, 447]
click at [36, 58] on body "MyFair Contacts People Marketing Workflows Campaigns Sales Pipelines Sequences …" at bounding box center [262, 143] width 525 height 286
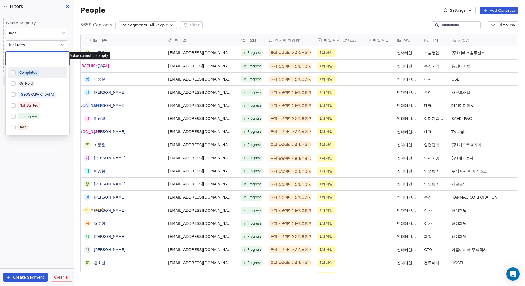
click at [37, 56] on input "text" at bounding box center [37, 58] width 57 height 6
click at [25, 93] on div "Hongkong" at bounding box center [36, 94] width 35 height 5
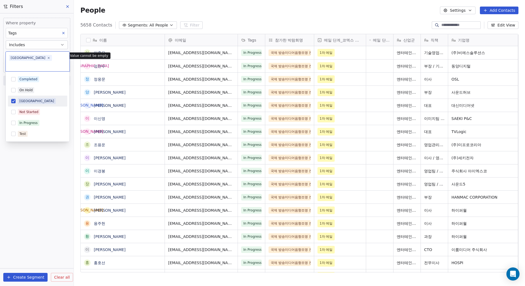
click at [51, 205] on html "MyFair Contacts People Marketing Workflows Campaigns Sales Pipelines Sequences …" at bounding box center [262, 143] width 525 height 286
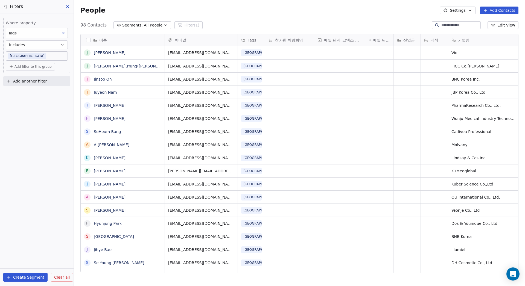
click at [30, 276] on button "Create Segment" at bounding box center [25, 277] width 44 height 9
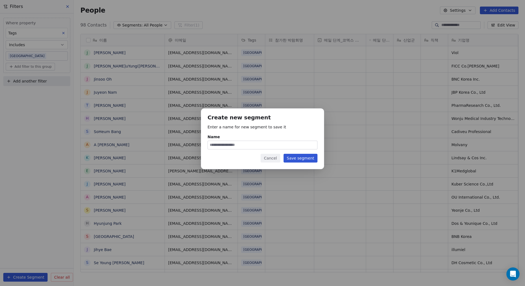
type input "*"
type input "**********"
click at [298, 156] on button "Save segment" at bounding box center [301, 158] width 34 height 9
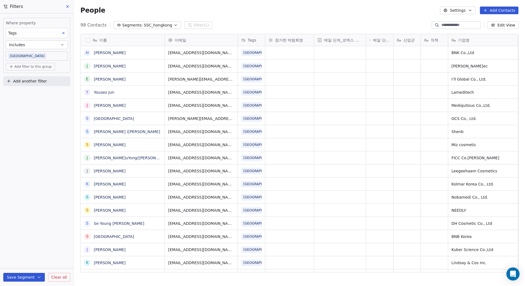
drag, startPoint x: 264, startPoint y: 17, endPoint x: 147, endPoint y: 45, distance: 120.1
click at [264, 17] on div "People Settings Add Contacts" at bounding box center [299, 10] width 451 height 21
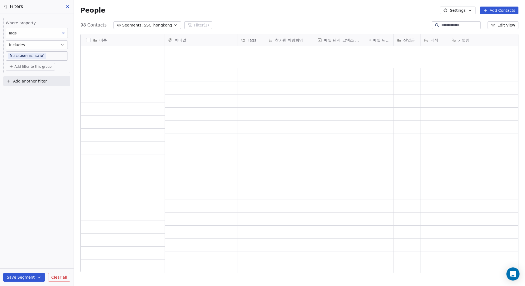
scroll to position [1060, 0]
click at [68, 5] on icon at bounding box center [67, 6] width 4 height 4
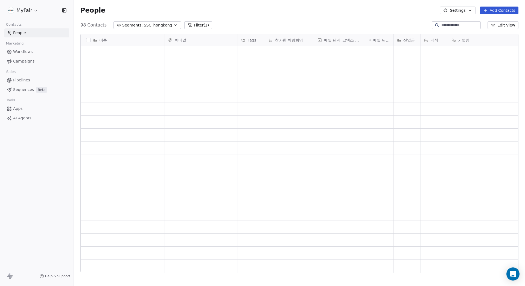
click at [498, 10] on button "Add Contacts" at bounding box center [499, 11] width 39 height 8
click at [496, 31] on span "Import from CSV" at bounding box center [499, 31] width 32 height 6
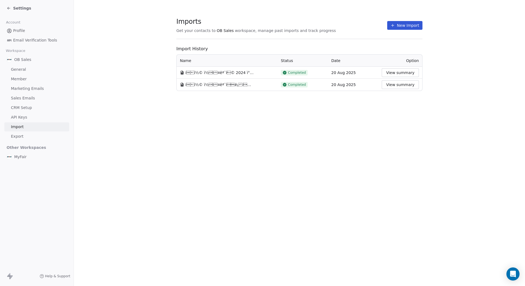
click at [361, 25] on div "Imports Get your contacts to OB Sales workspace, manage past imports and track …" at bounding box center [299, 25] width 246 height 9
click at [403, 84] on button "View summary" at bounding box center [400, 84] width 37 height 9
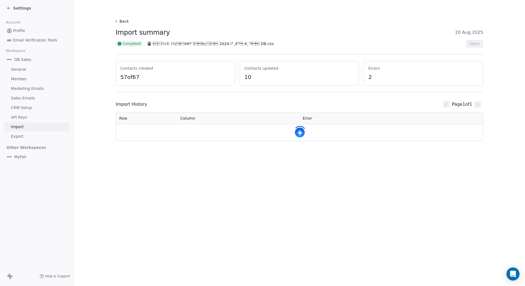
click at [283, 100] on div "Import History Page 1 of 1" at bounding box center [300, 104] width 368 height 11
click at [305, 88] on div "Back Import summary 20 Aug 2025 Completed íì½© ì½ì¤ëª¨íë¡í 2024 ì°¸ê°…" at bounding box center [300, 57] width 368 height 78
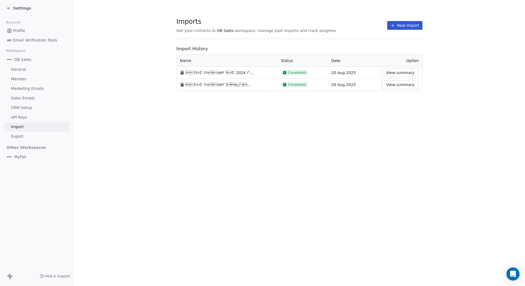
click at [396, 71] on button "View summary" at bounding box center [400, 72] width 37 height 9
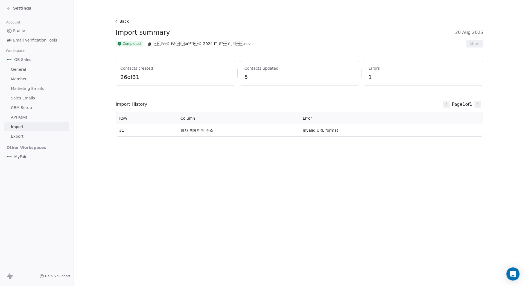
click at [316, 76] on span "5" at bounding box center [299, 77] width 110 height 8
click at [315, 76] on span "5" at bounding box center [299, 77] width 110 height 8
drag, startPoint x: 245, startPoint y: 76, endPoint x: 252, endPoint y: 77, distance: 6.3
click at [252, 77] on span "5" at bounding box center [299, 77] width 110 height 8
click at [263, 78] on span "5" at bounding box center [299, 77] width 110 height 8
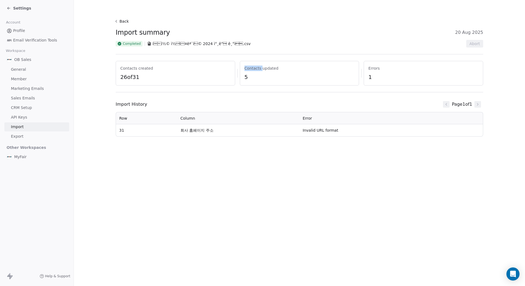
drag, startPoint x: 261, startPoint y: 69, endPoint x: 279, endPoint y: 70, distance: 17.8
click at [279, 70] on div "Contacts updated 5" at bounding box center [300, 73] width 120 height 25
click at [296, 72] on div "Contacts updated 5" at bounding box center [300, 73] width 120 height 25
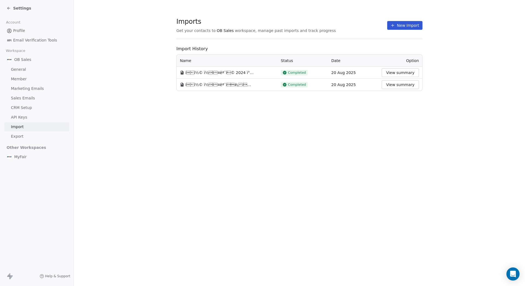
click at [11, 10] on div "Settings" at bounding box center [19, 7] width 25 height 5
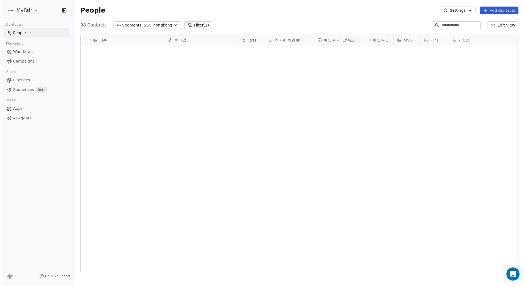
scroll to position [248, 447]
click at [212, 10] on div "People Settings Add Contacts" at bounding box center [299, 11] width 438 height 8
click at [191, 25] on button "Filter (1)" at bounding box center [198, 25] width 28 height 8
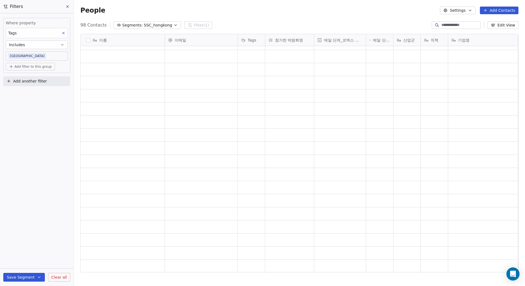
click at [63, 34] on icon at bounding box center [64, 33] width 4 height 4
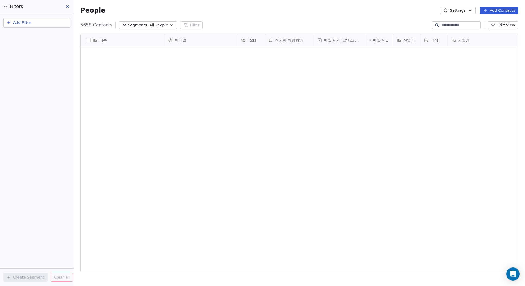
scroll to position [0, 0]
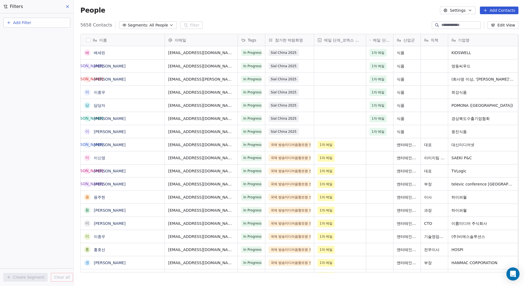
click at [39, 23] on button "Add Filter" at bounding box center [36, 23] width 67 height 10
click at [37, 37] on span "Contact properties" at bounding box center [27, 36] width 36 height 6
type input "*"
type input "****"
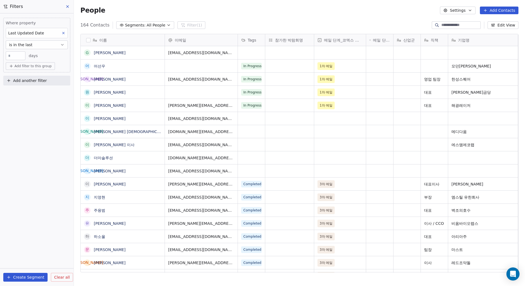
scroll to position [248, 447]
click at [41, 45] on button "is in the last" at bounding box center [37, 44] width 62 height 9
click at [28, 76] on div "is in the last" at bounding box center [36, 75] width 57 height 9
click at [18, 54] on input "**" at bounding box center [15, 56] width 17 height 4
type input "*"
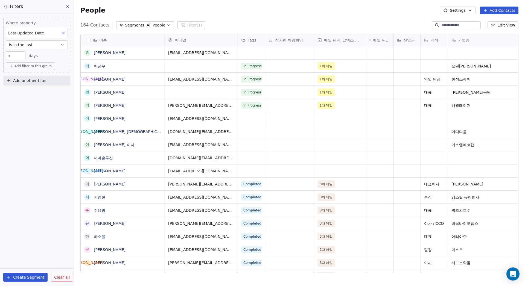
type input "*"
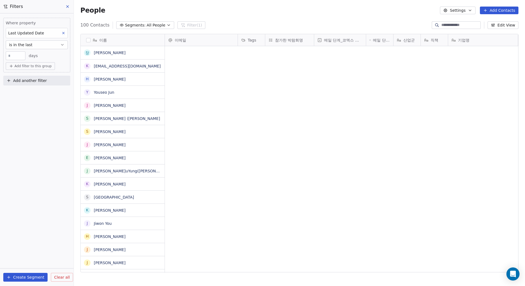
scroll to position [0, 0]
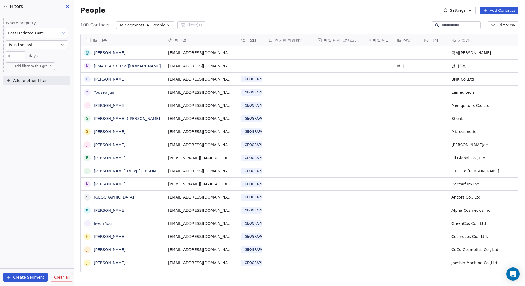
drag, startPoint x: 68, startPoint y: 5, endPoint x: 95, endPoint y: 9, distance: 27.9
click at [68, 5] on icon at bounding box center [67, 6] width 4 height 4
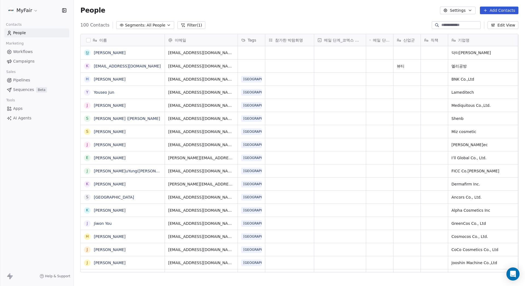
click at [159, 27] on span "All People" at bounding box center [156, 25] width 19 height 6
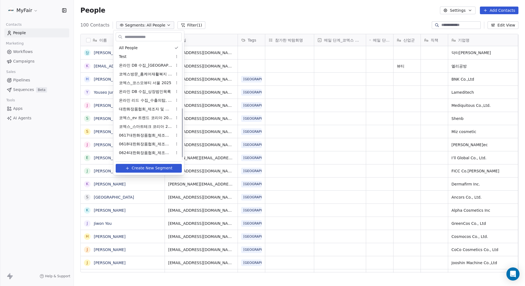
scroll to position [164, 0]
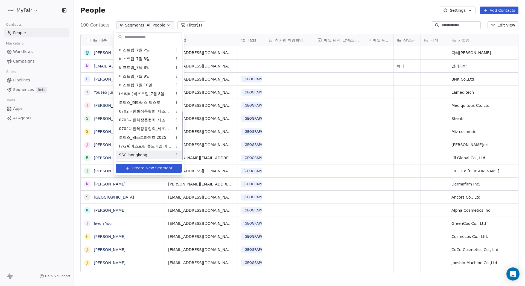
click at [139, 155] on span "SSC_hongkong" at bounding box center [133, 155] width 28 height 6
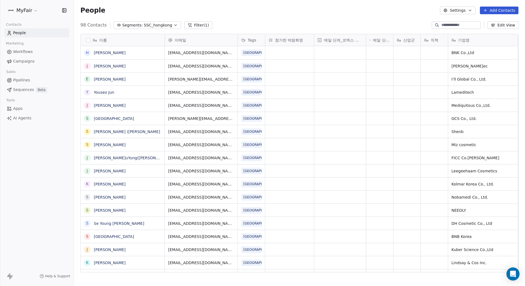
click at [240, 16] on div "People Settings Add Contacts" at bounding box center [299, 10] width 451 height 21
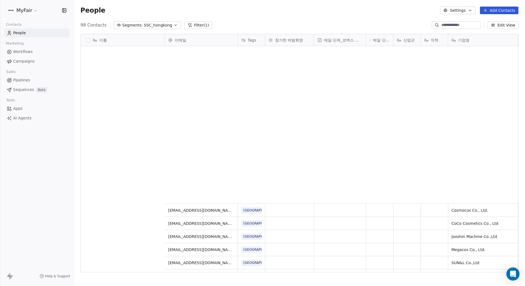
scroll to position [0, 0]
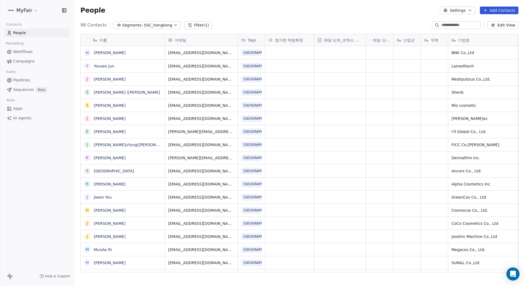
click at [33, 60] on link "Campaigns" at bounding box center [36, 61] width 65 height 9
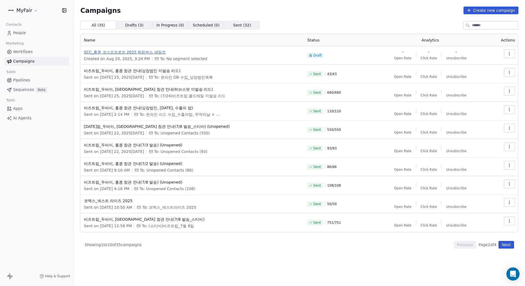
click at [133, 53] on span "SCC_홍콩 코스모프로프 2025 독립부스 세일즈" at bounding box center [192, 51] width 217 height 5
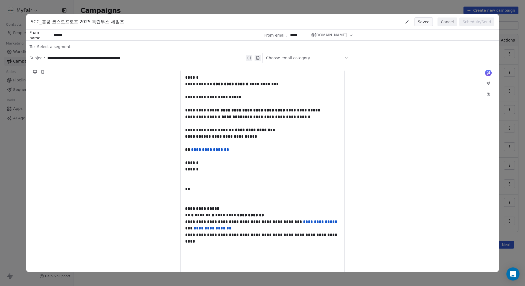
click at [60, 49] on span "Select a segment" at bounding box center [53, 46] width 33 height 5
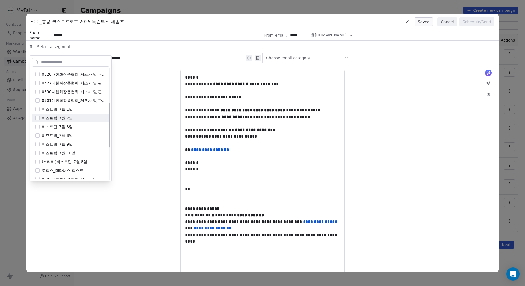
scroll to position [170, 0]
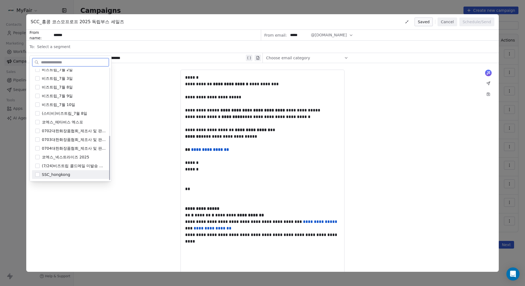
click at [57, 174] on span "SSC_hongkong" at bounding box center [56, 174] width 28 height 5
click at [142, 192] on div "**********" at bounding box center [262, 188] width 473 height 251
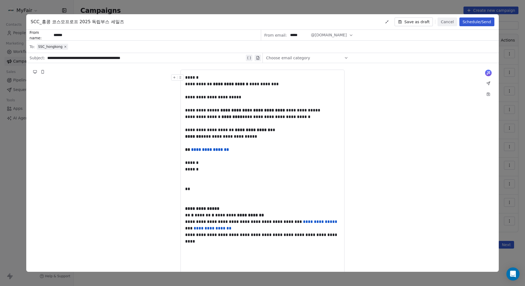
click at [488, 85] on icon at bounding box center [488, 83] width 4 height 4
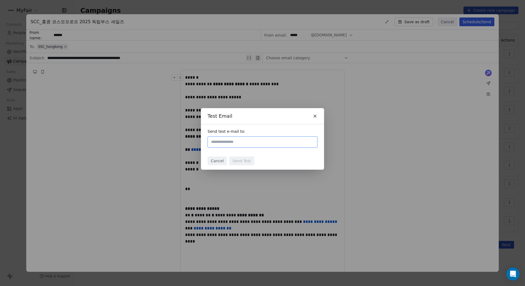
click at [231, 141] on input "text" at bounding box center [262, 142] width 105 height 7
type input "**********"
click at [247, 150] on div "Send test e-mail to:" at bounding box center [262, 138] width 123 height 28
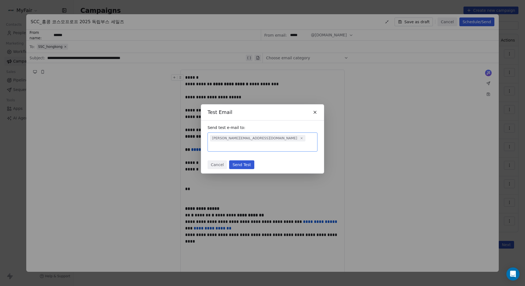
click at [245, 161] on button "Send Test" at bounding box center [241, 165] width 25 height 9
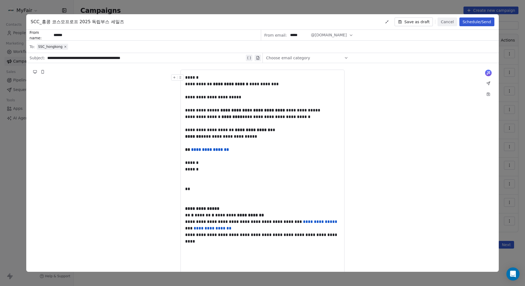
click at [328, 54] on div "Choose email category" at bounding box center [307, 58] width 82 height 9
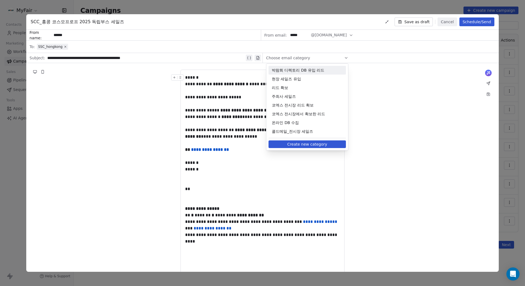
click at [333, 57] on div "Choose email category" at bounding box center [307, 58] width 82 height 9
click at [372, 51] on div "SSC_hongkong" at bounding box center [266, 47] width 459 height 12
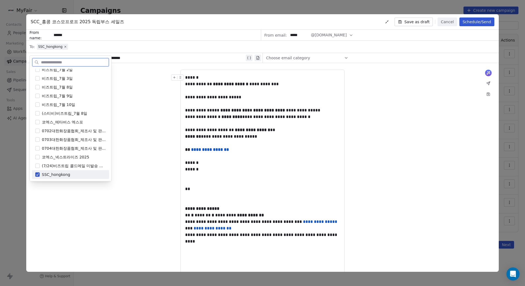
click at [297, 34] on input "*****" at bounding box center [298, 35] width 21 height 10
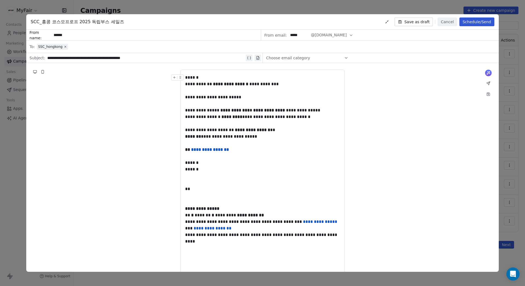
click at [294, 38] on input "*****" at bounding box center [298, 35] width 21 height 10
click at [325, 37] on span "@myfair.co.kr" at bounding box center [329, 35] width 36 height 6
click at [334, 36] on button "@myfair.co.kr" at bounding box center [332, 35] width 42 height 11
click at [298, 36] on input "*****" at bounding box center [298, 35] width 21 height 10
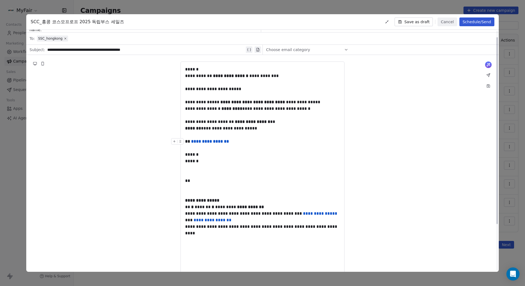
scroll to position [0, 0]
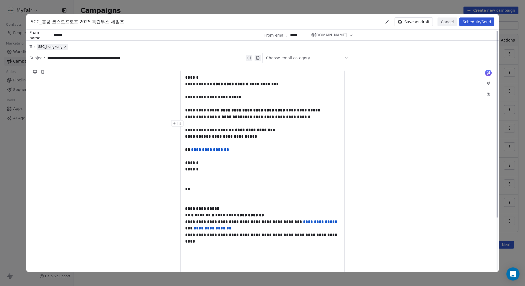
click at [472, 22] on button "Schedule/Send" at bounding box center [476, 22] width 35 height 9
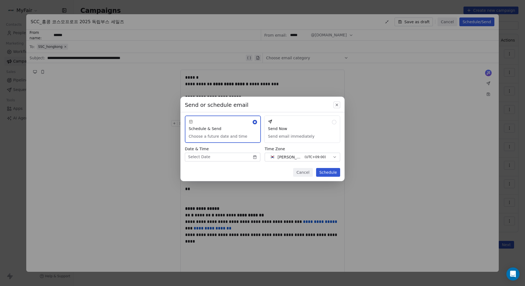
click at [238, 156] on body "MyFair Contacts People Marketing Workflows Campaigns Sales Pipelines Sequences …" at bounding box center [262, 143] width 525 height 286
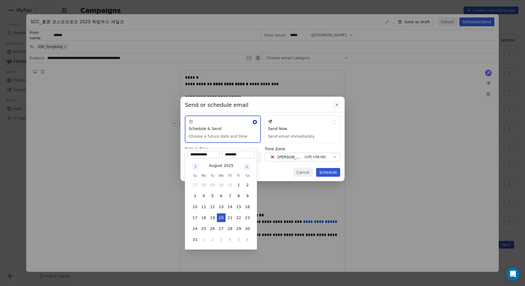
click at [272, 172] on div "Send or schedule email Schedule & Send Choose a future date and time Send Now S…" at bounding box center [262, 143] width 525 height 110
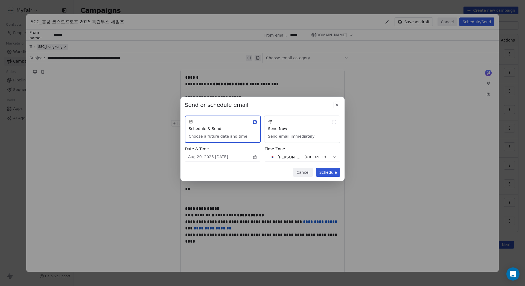
click at [305, 133] on button "Send Now Send email immediately" at bounding box center [302, 129] width 76 height 27
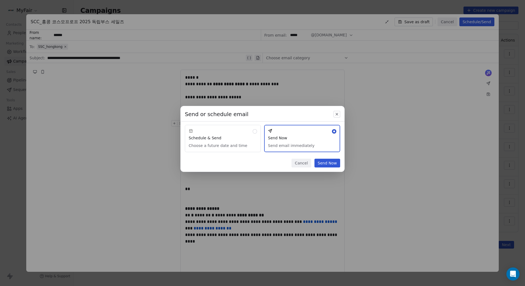
click at [338, 115] on icon "button" at bounding box center [337, 114] width 4 height 4
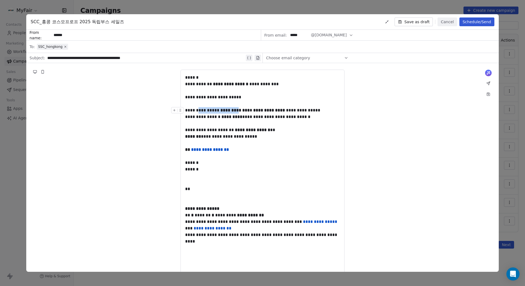
drag, startPoint x: 214, startPoint y: 115, endPoint x: 272, endPoint y: 118, distance: 58.0
click at [272, 112] on span "**********" at bounding box center [252, 110] width 135 height 4
drag, startPoint x: 209, startPoint y: 121, endPoint x: 244, endPoint y: 127, distance: 36.3
click at [256, 114] on div "**********" at bounding box center [262, 110] width 155 height 7
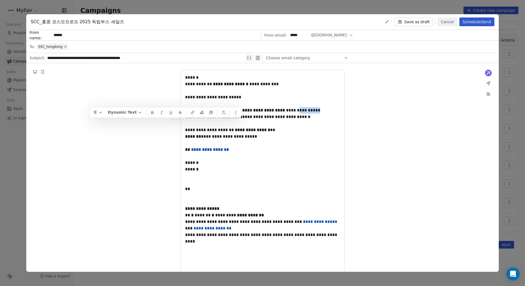
click at [218, 119] on span "**********" at bounding box center [247, 117] width 125 height 4
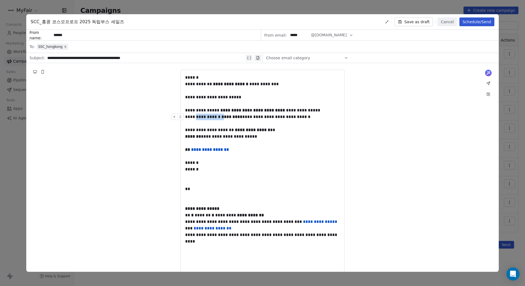
drag, startPoint x: 211, startPoint y: 131, endPoint x: 289, endPoint y: 133, distance: 77.7
click at [276, 120] on div "**********" at bounding box center [262, 117] width 155 height 7
click at [310, 119] on span "**********" at bounding box center [247, 117] width 125 height 4
click at [242, 119] on span "**********" at bounding box center [247, 117] width 125 height 4
click at [480, 22] on button "Schedule/Send" at bounding box center [476, 22] width 35 height 9
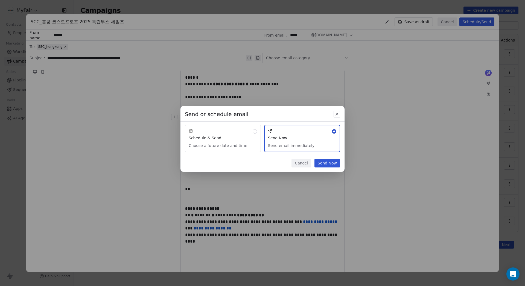
click at [329, 161] on button "Send Now" at bounding box center [327, 163] width 26 height 9
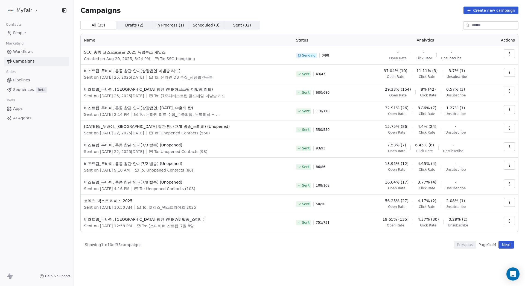
click at [507, 54] on button "button" at bounding box center [509, 53] width 11 height 9
click at [481, 103] on div "Pause" at bounding box center [469, 101] width 25 height 9
